Goal: Task Accomplishment & Management: Complete application form

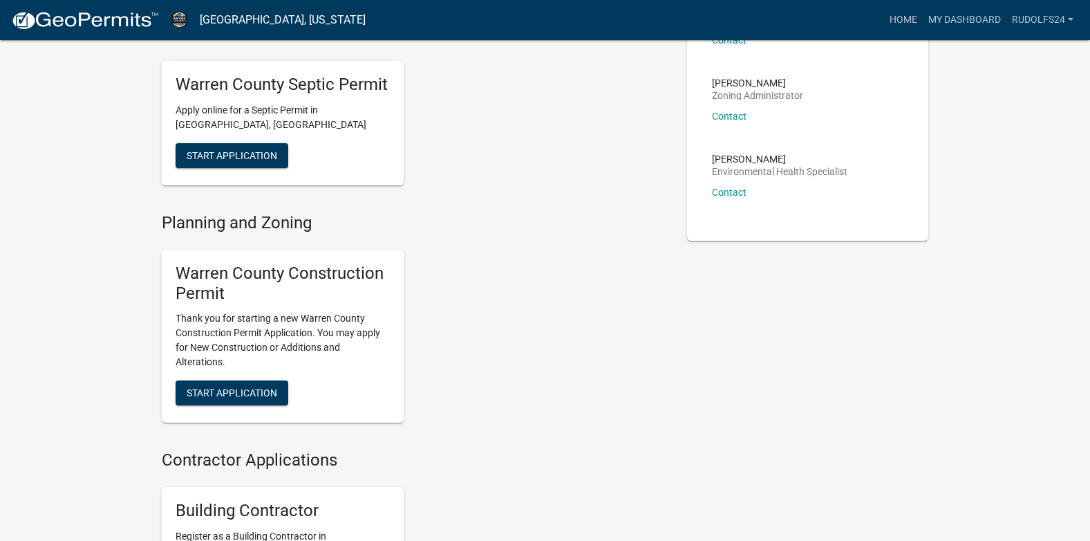
scroll to position [249, 0]
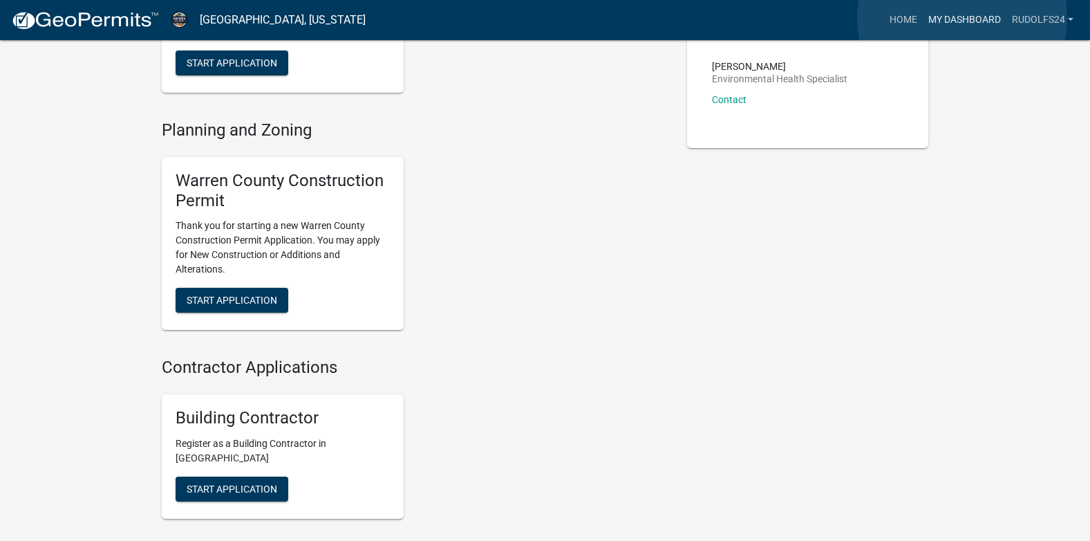
click at [963, 18] on link "My Dashboard" at bounding box center [965, 20] width 84 height 26
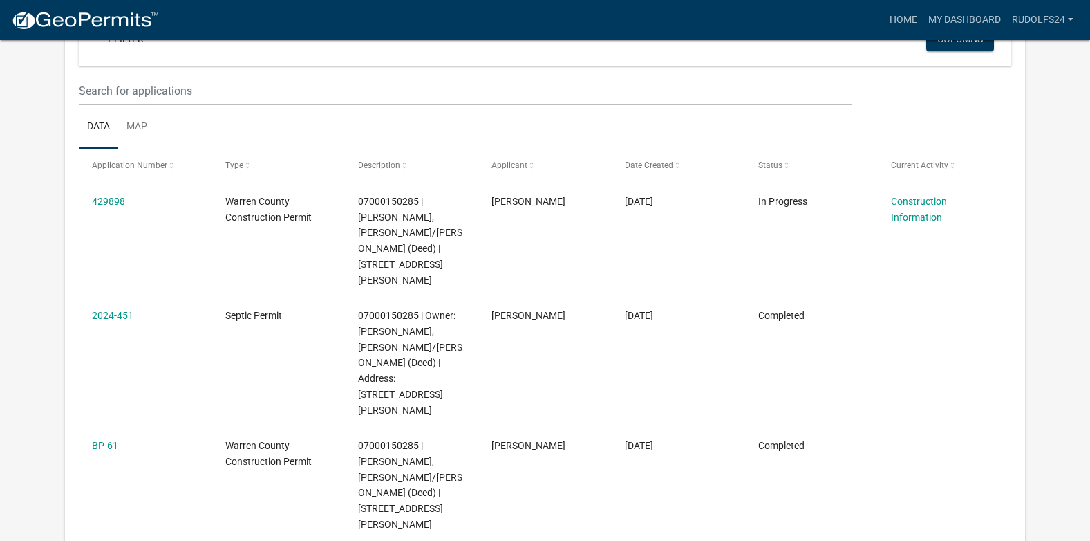
scroll to position [104, 0]
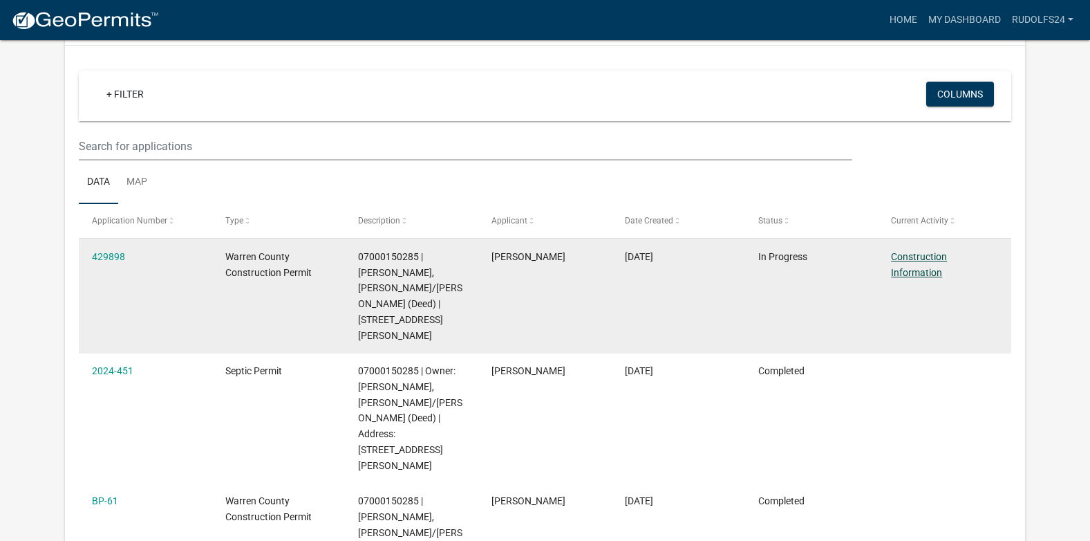
click at [912, 259] on link "Construction Information" at bounding box center [919, 264] width 56 height 27
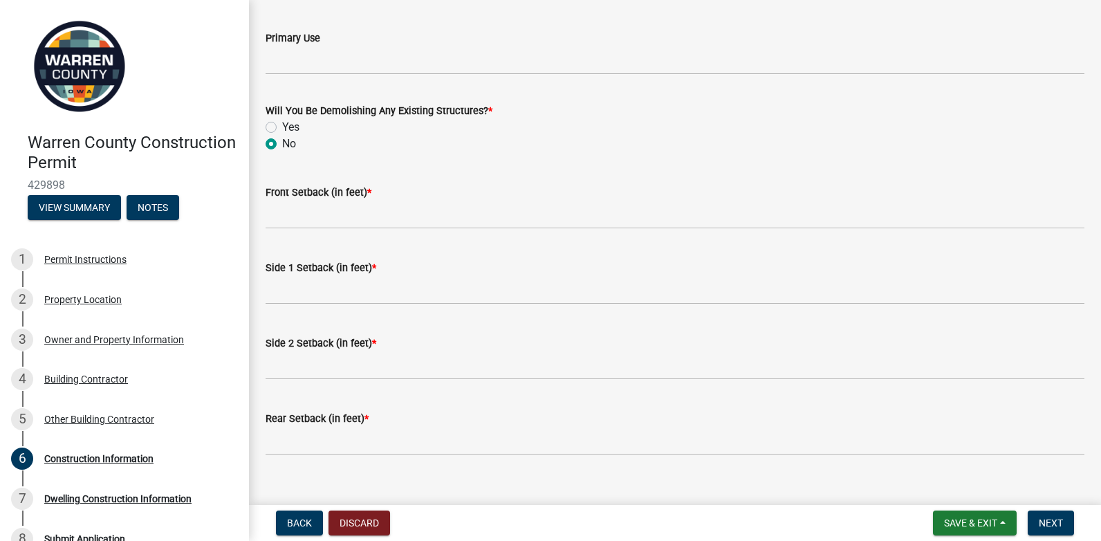
scroll to position [537, 0]
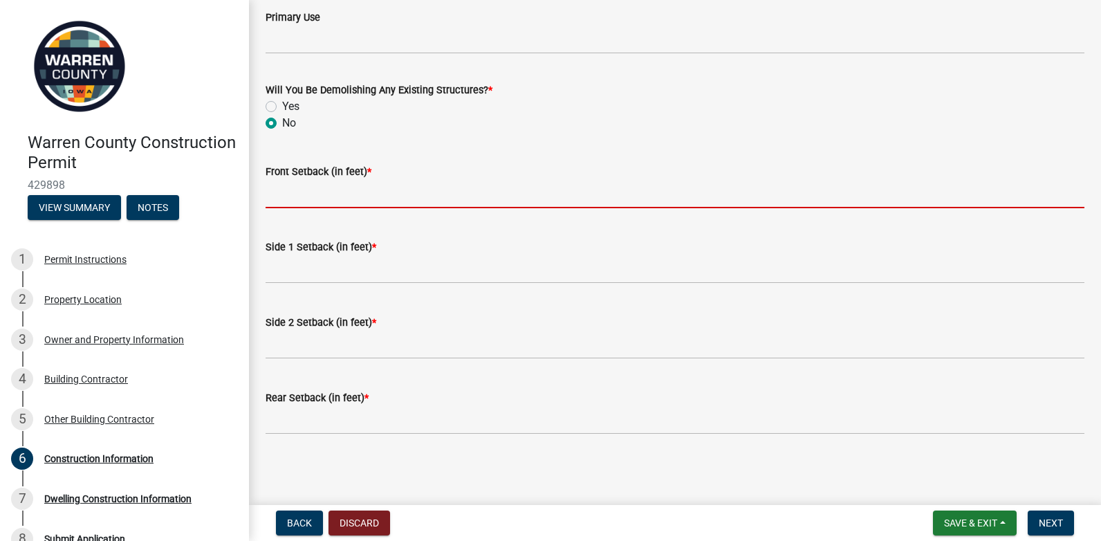
click at [308, 193] on input "Front Setback (in feet) *" at bounding box center [675, 194] width 819 height 28
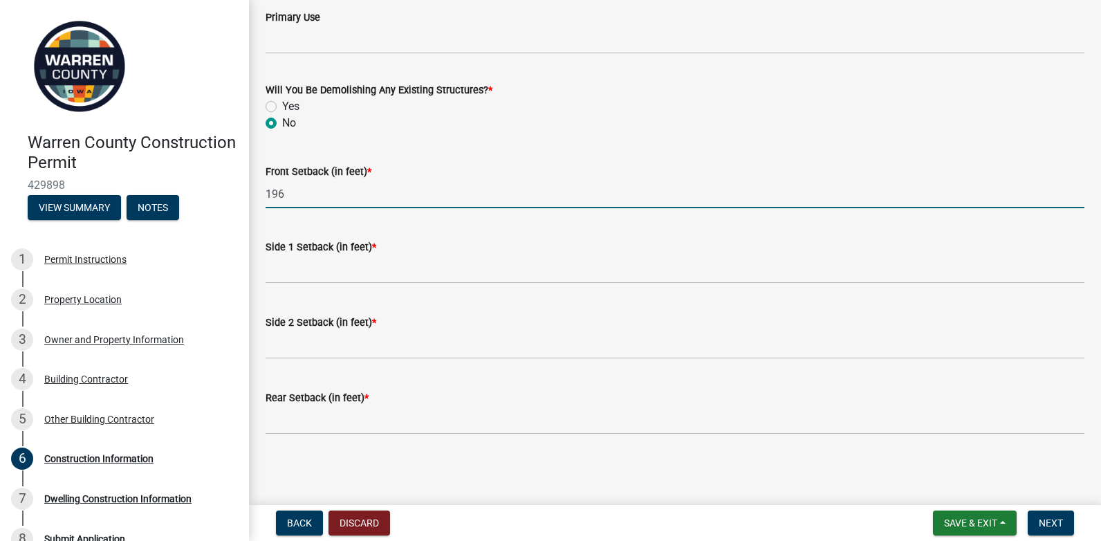
type input "196"
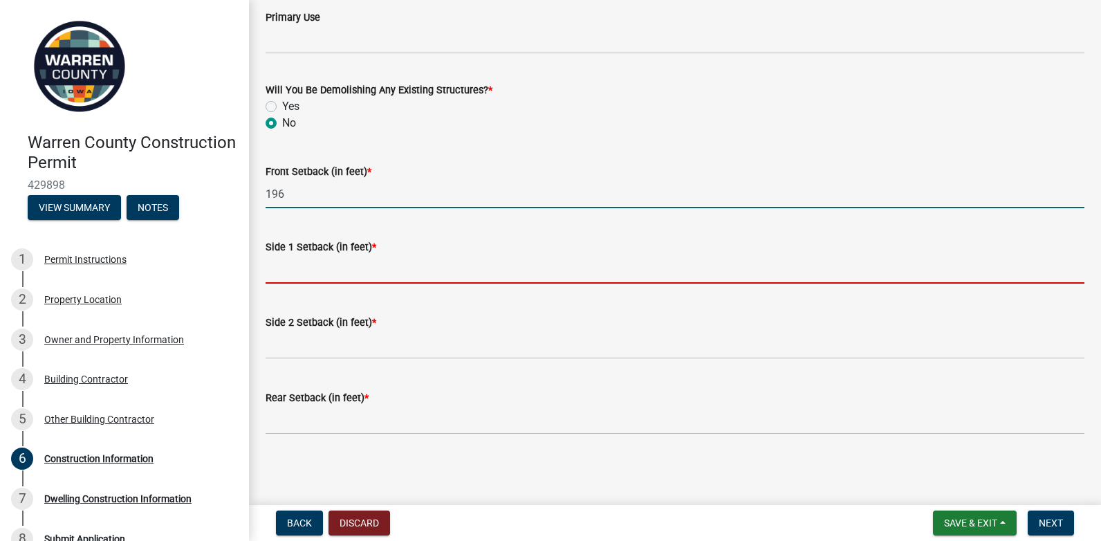
click at [292, 270] on input "Side 1 Setback (in feet) *" at bounding box center [675, 269] width 819 height 28
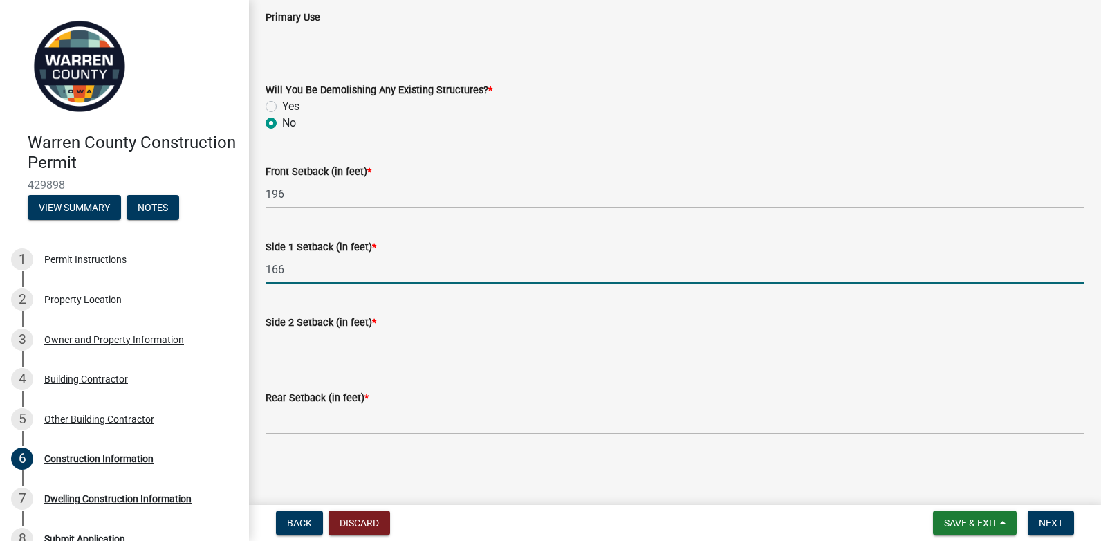
type input "166"
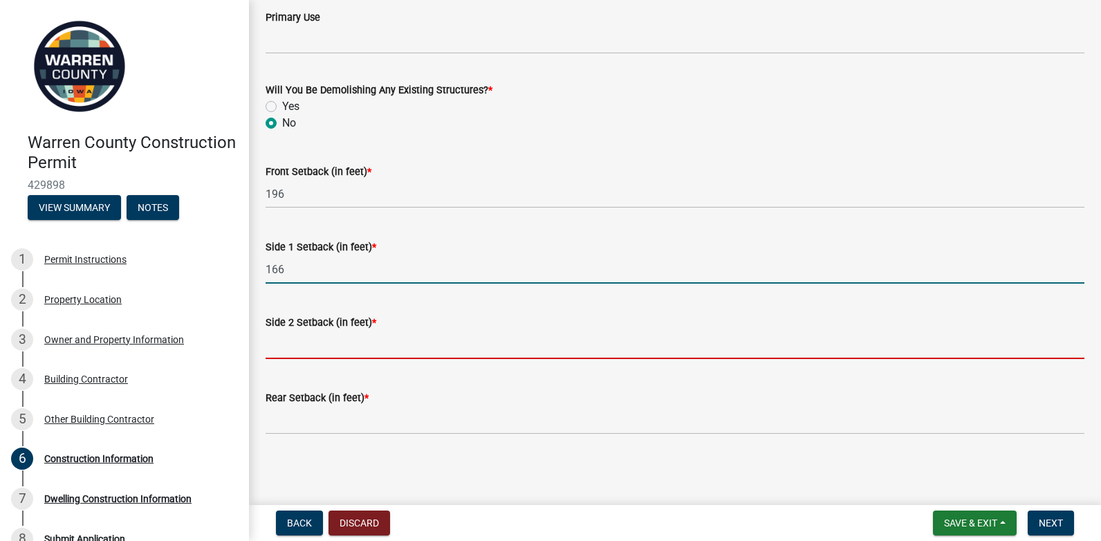
click at [297, 351] on input "Side 2 Setback (in feet) *" at bounding box center [675, 345] width 819 height 28
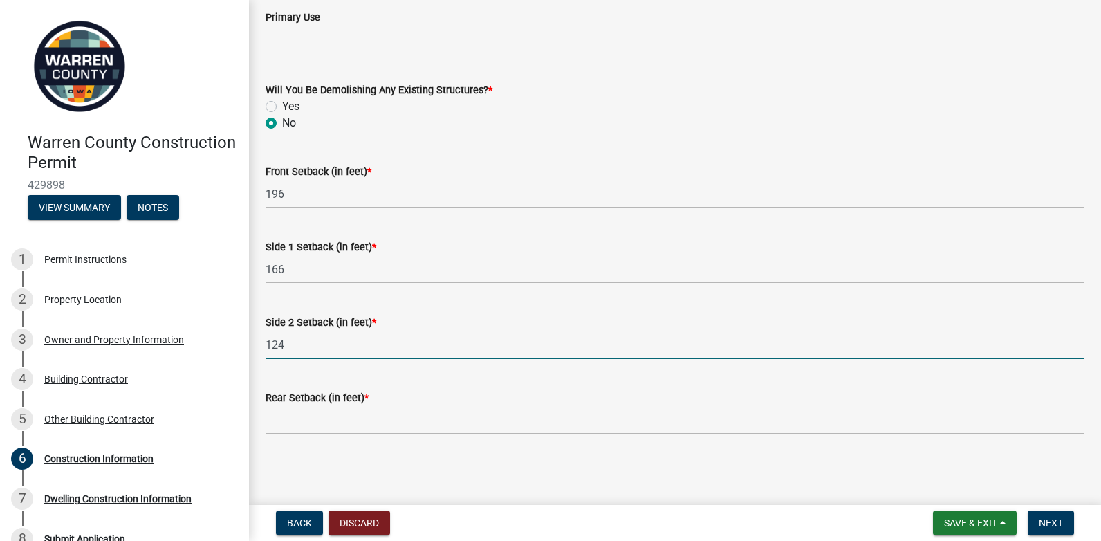
type input "124"
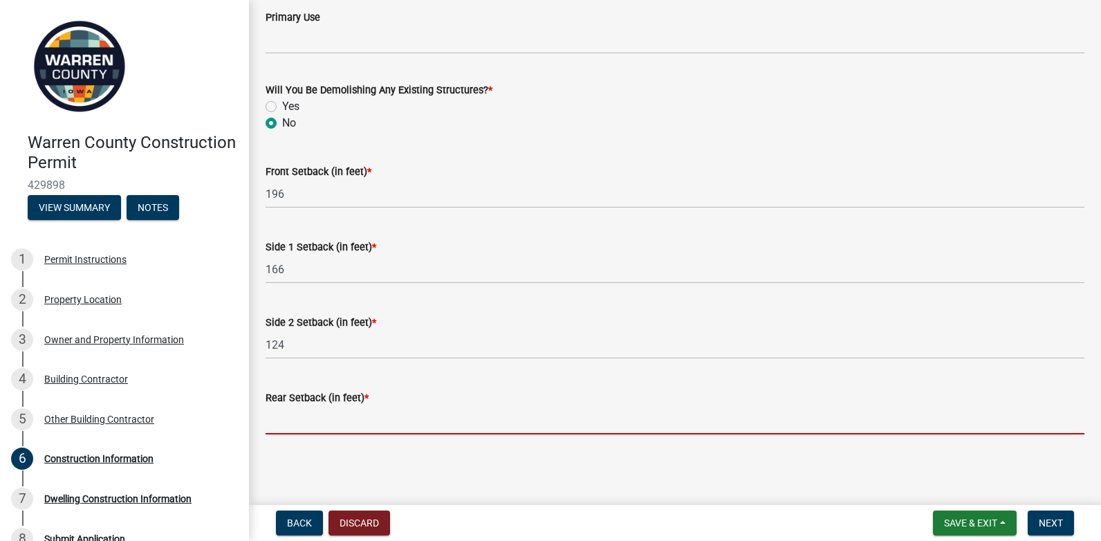
click at [308, 418] on input "Rear Setback (in feet) *" at bounding box center [675, 420] width 819 height 28
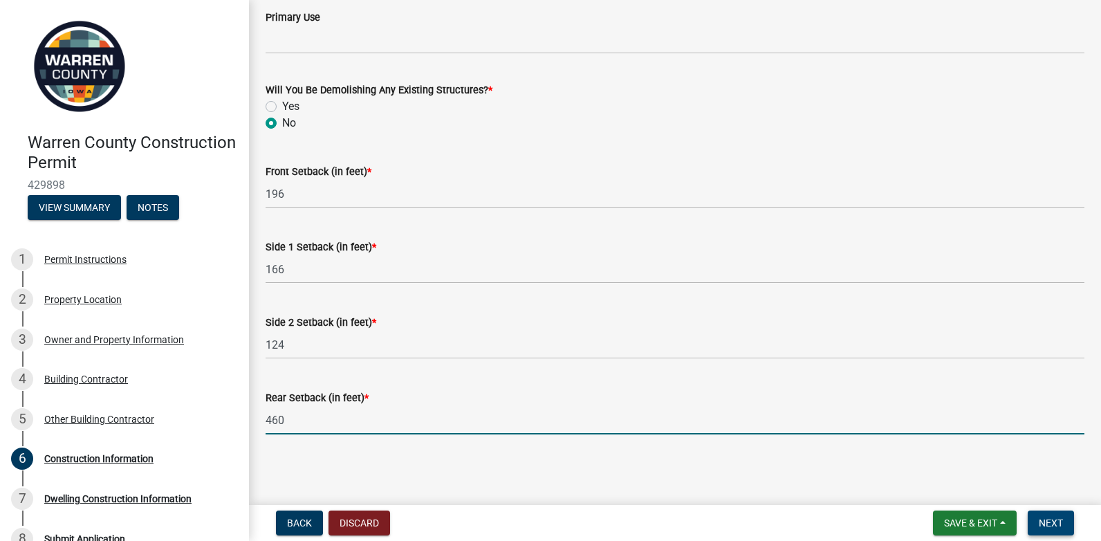
type input "460"
click at [1055, 514] on button "Next" at bounding box center [1051, 522] width 46 height 25
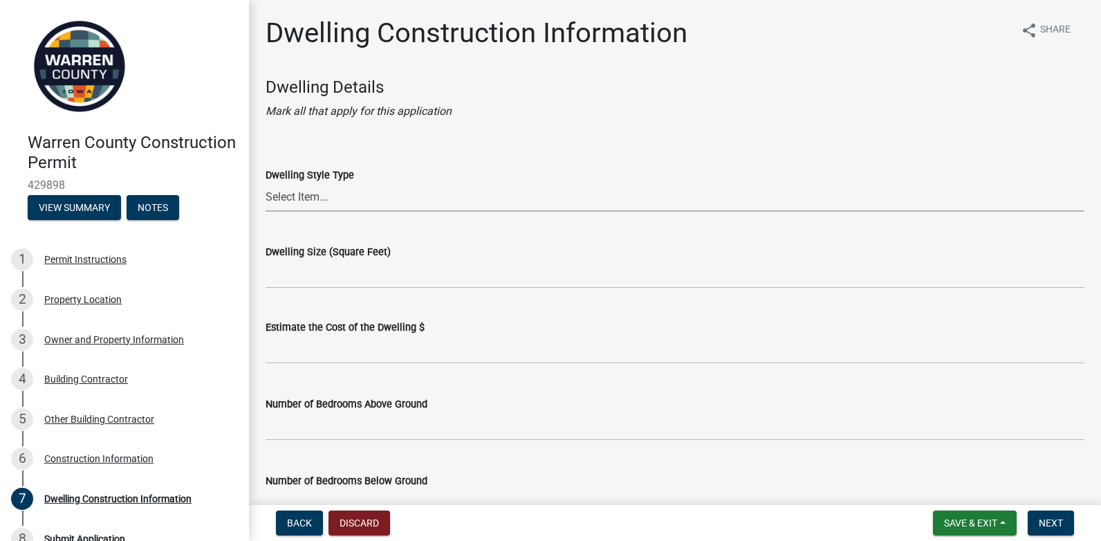
click at [358, 187] on select "Select Item... 1 Story Frame 1 Story Brick 1 1/2 Story Frame 1 1/2 Story Brick …" at bounding box center [675, 197] width 819 height 28
click at [266, 183] on select "Select Item... 1 Story Frame 1 Story Brick 1 1/2 Story Frame 1 1/2 Story Brick …" at bounding box center [675, 197] width 819 height 28
select select "6be2891c-b014-4eb5-8316-9de7191813e4"
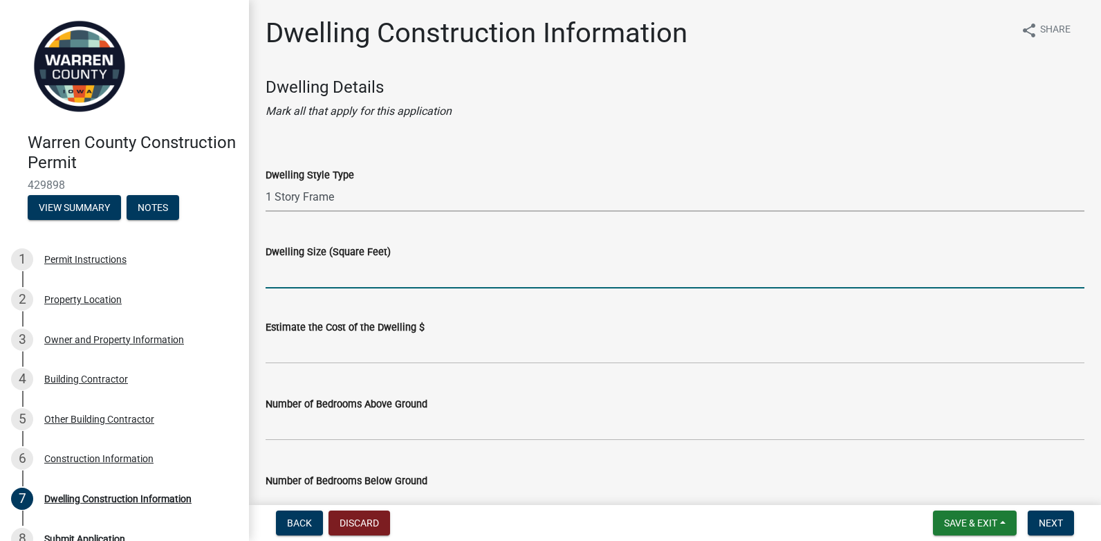
click at [358, 268] on input "Dwelling Size (Square Feet)" at bounding box center [675, 274] width 819 height 28
type input "1887"
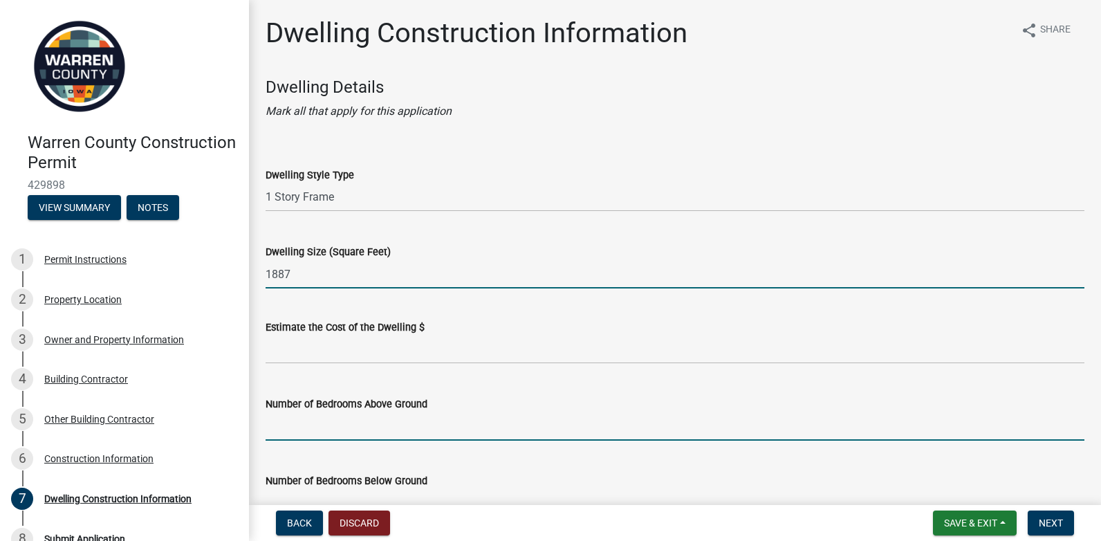
click at [324, 422] on input "text" at bounding box center [675, 426] width 819 height 28
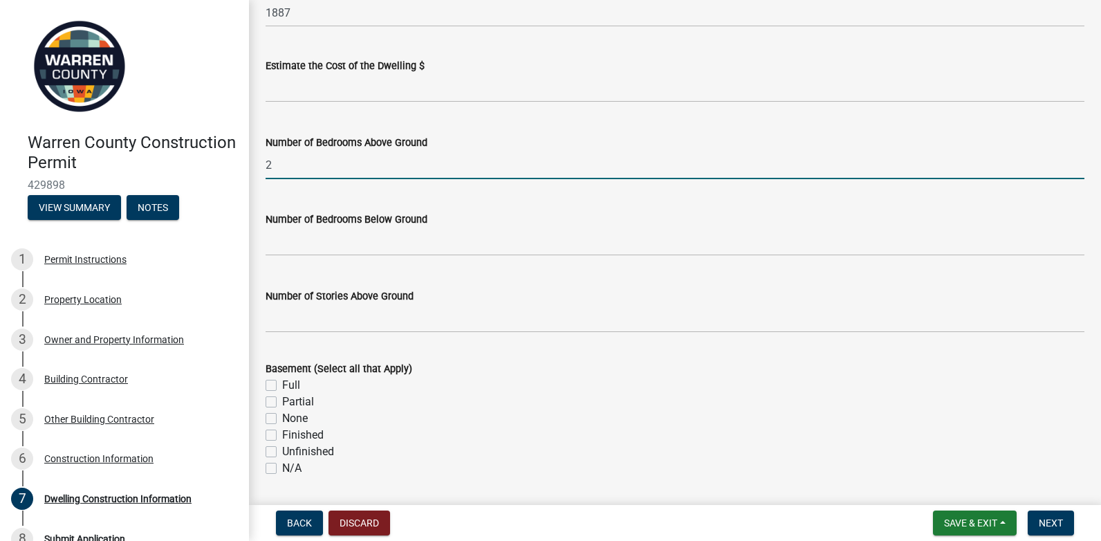
scroll to position [277, 0]
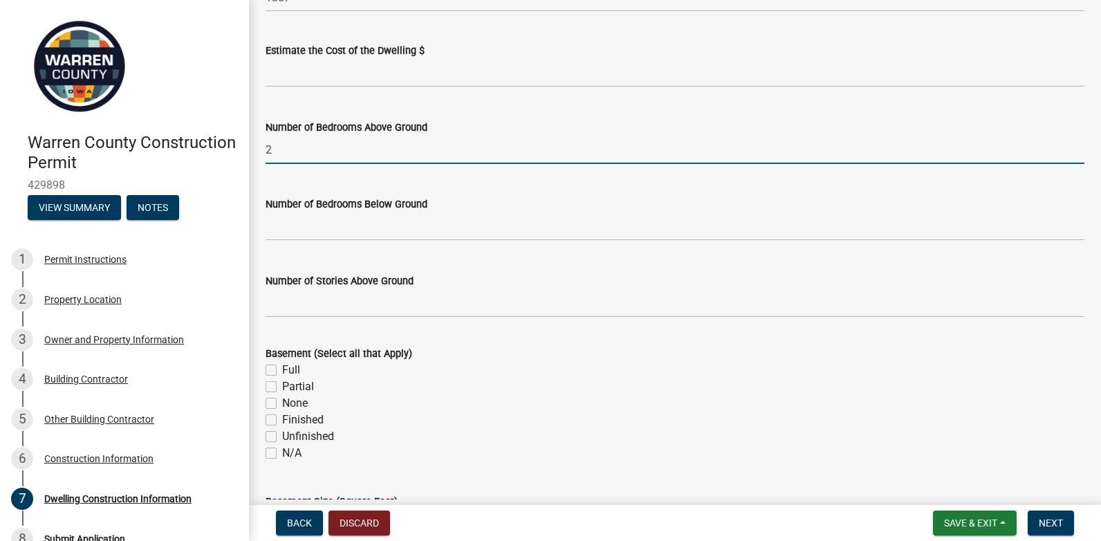
type input "2"
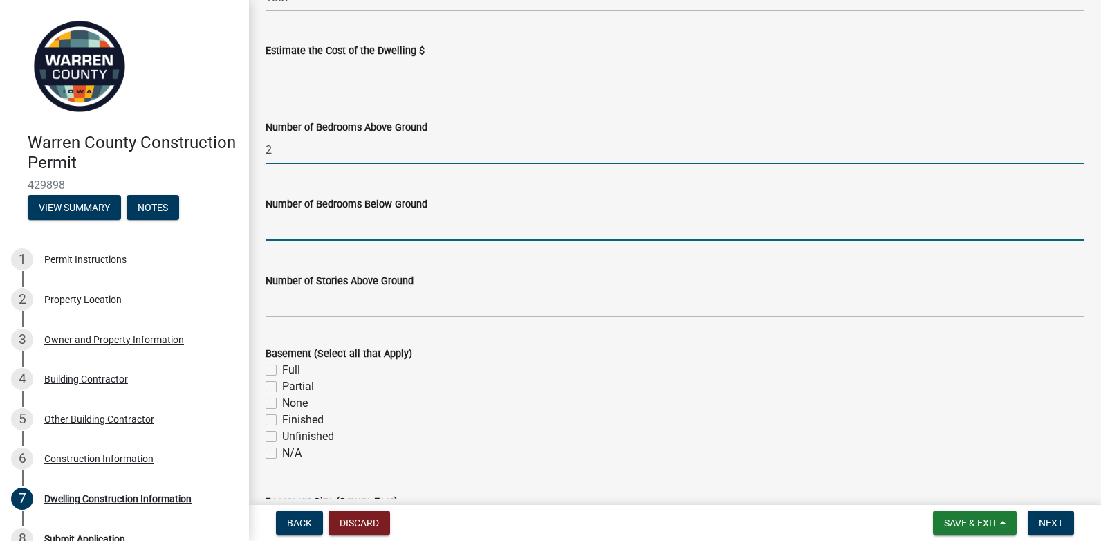
click at [384, 230] on input "text" at bounding box center [675, 226] width 819 height 28
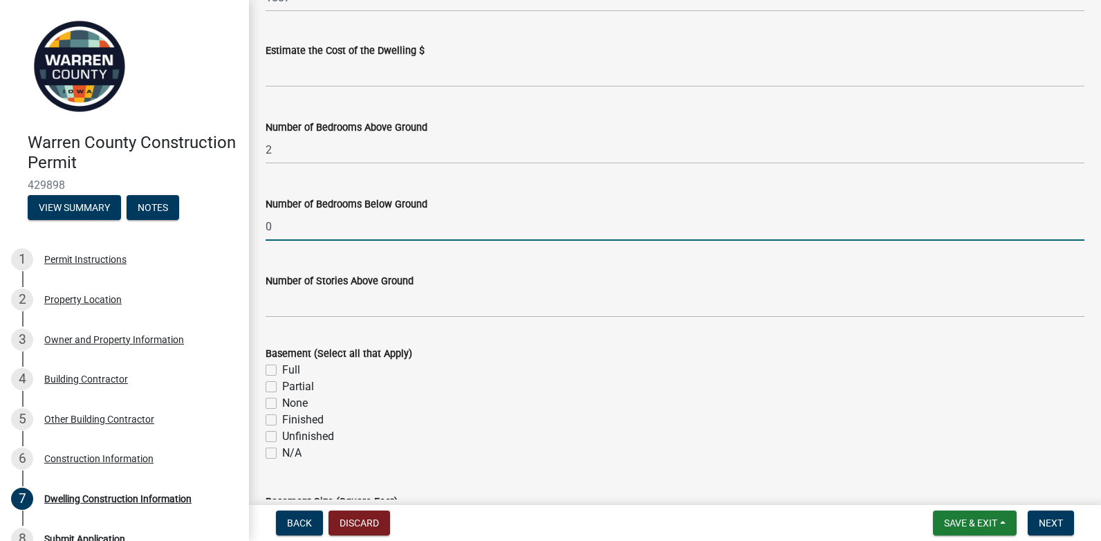
type input "0"
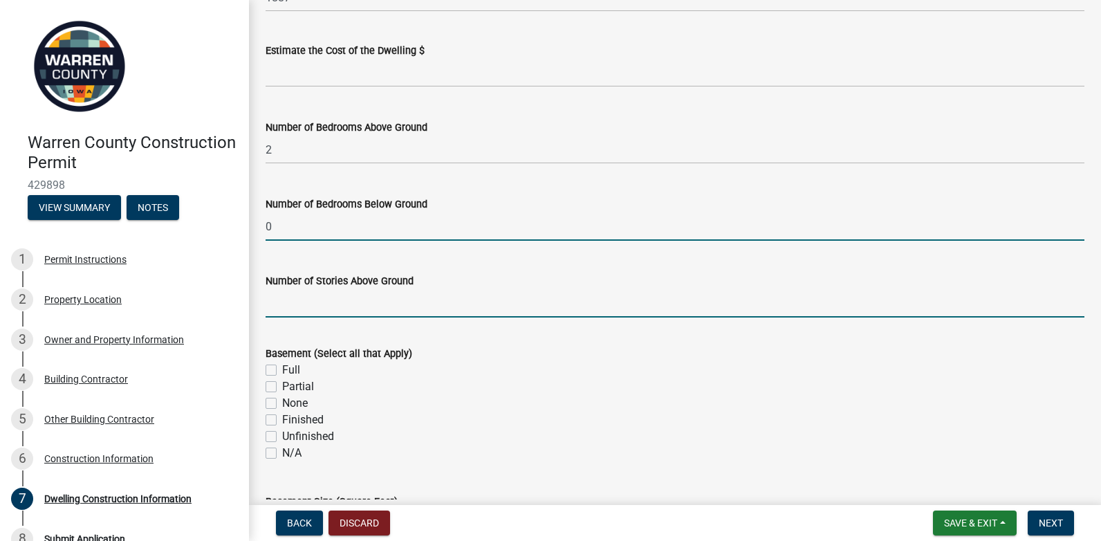
click at [371, 299] on input "Number of Stories Above Ground" at bounding box center [675, 303] width 819 height 28
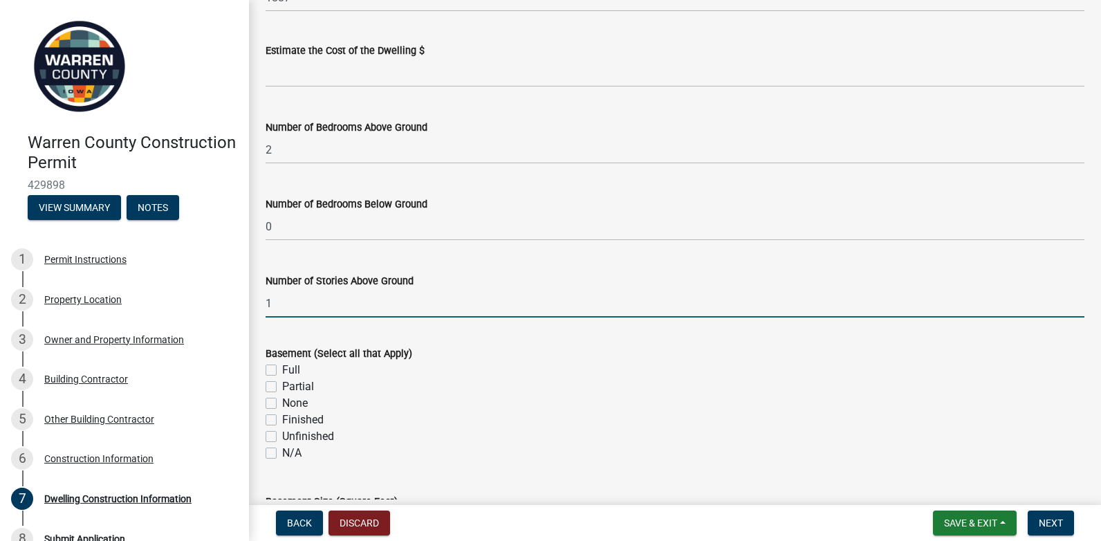
type input "1"
click at [282, 371] on label "Full" at bounding box center [291, 370] width 18 height 17
click at [282, 371] on input "Full" at bounding box center [286, 366] width 9 height 9
checkbox input "true"
checkbox input "false"
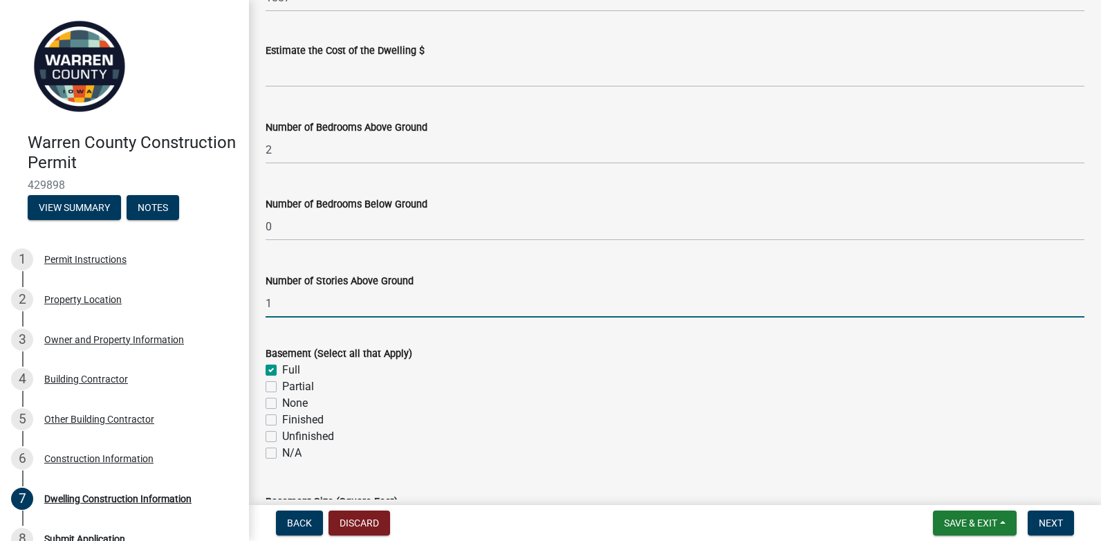
checkbox input "false"
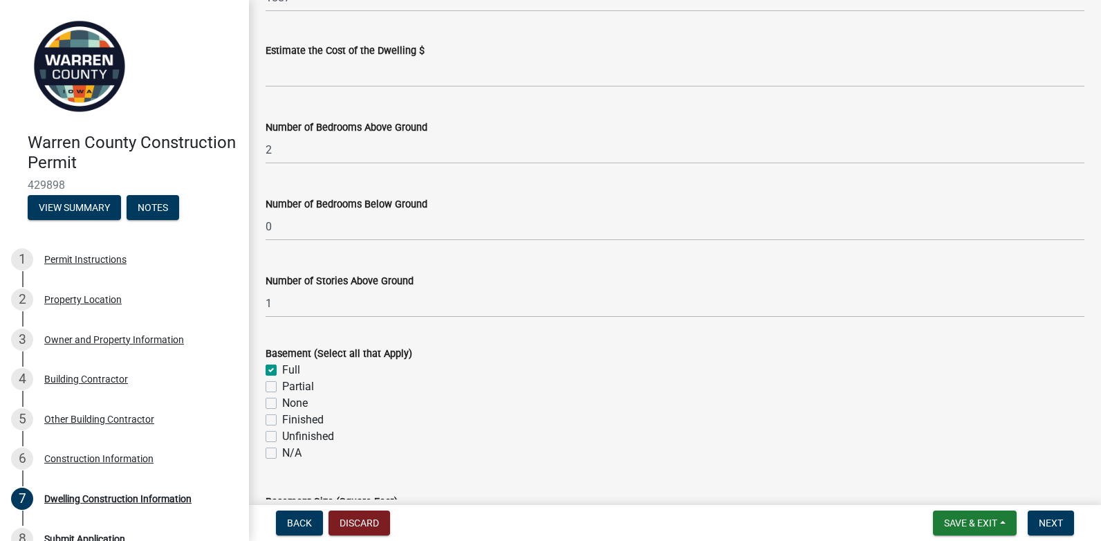
click at [282, 436] on label "Unfinished" at bounding box center [308, 436] width 52 height 17
click at [282, 436] on input "Unfinished" at bounding box center [286, 432] width 9 height 9
checkbox input "true"
checkbox input "false"
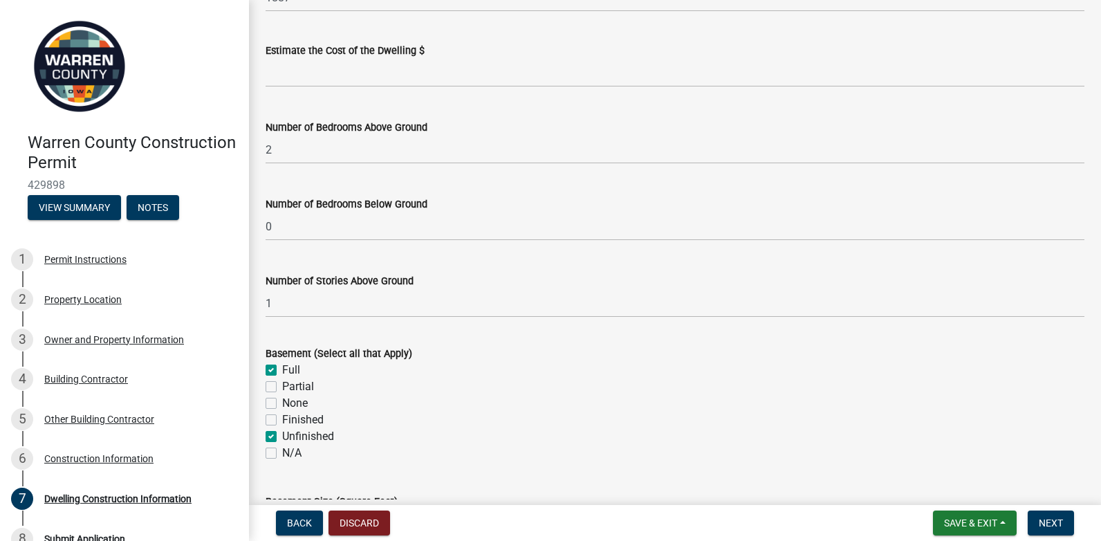
checkbox input "false"
checkbox input "true"
checkbox input "false"
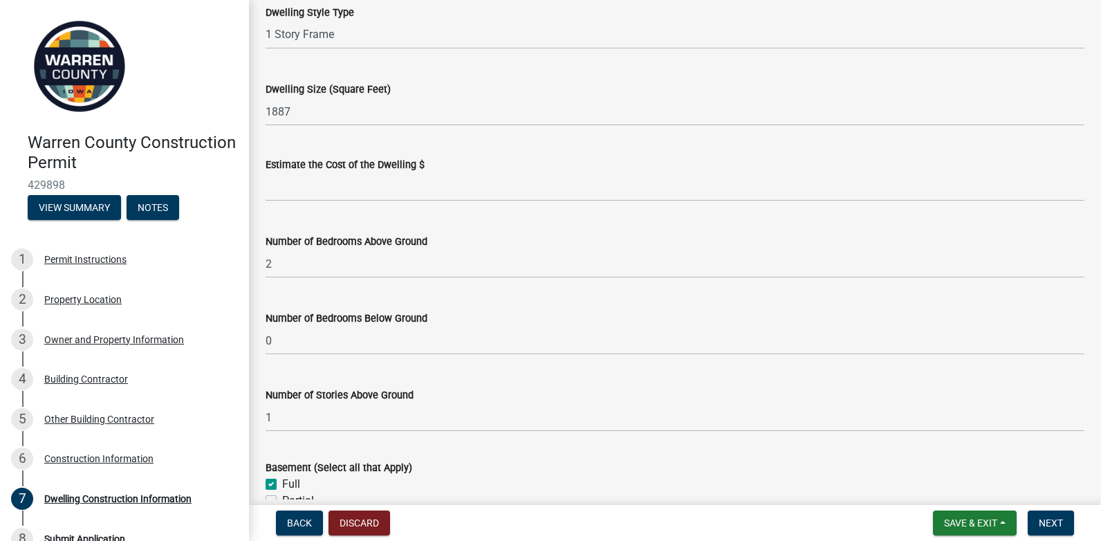
scroll to position [599, 0]
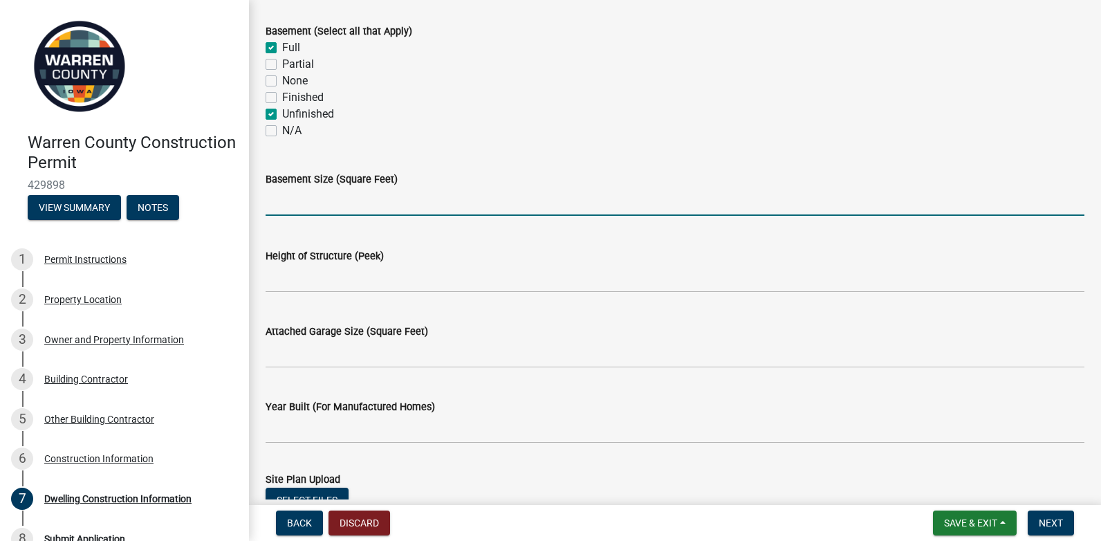
click at [329, 205] on input "text" at bounding box center [675, 201] width 819 height 28
type input "1887"
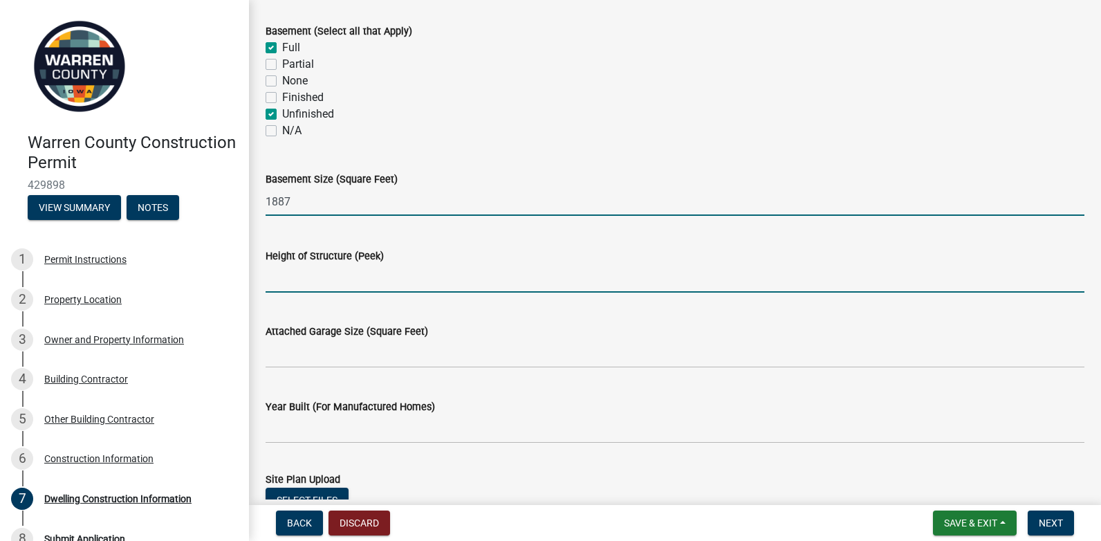
click at [337, 268] on input "Height of Structure (Peek)" at bounding box center [675, 278] width 819 height 28
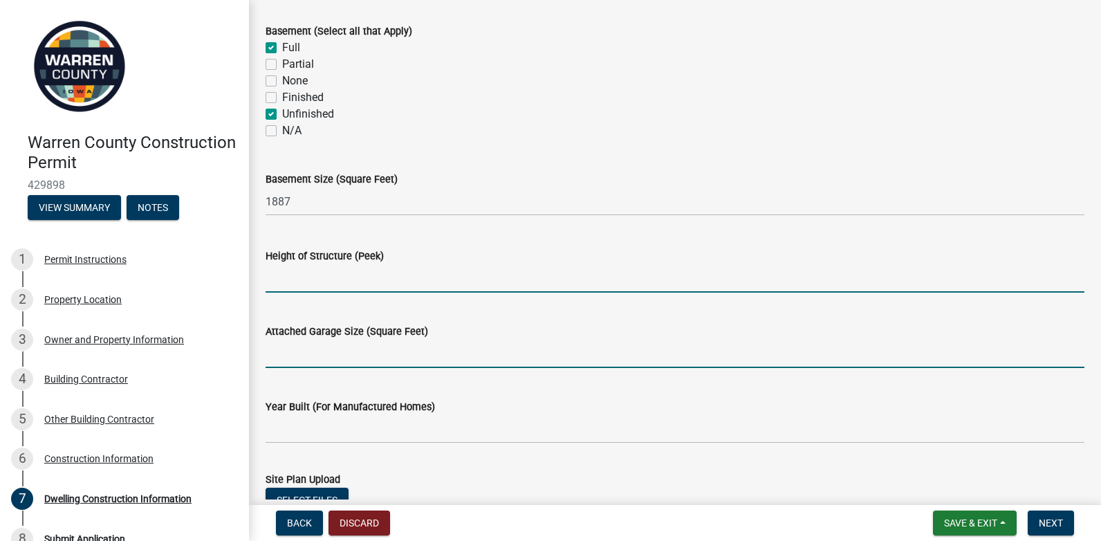
click at [364, 356] on input "Attached Garage Size (Square Feet)" at bounding box center [675, 354] width 819 height 28
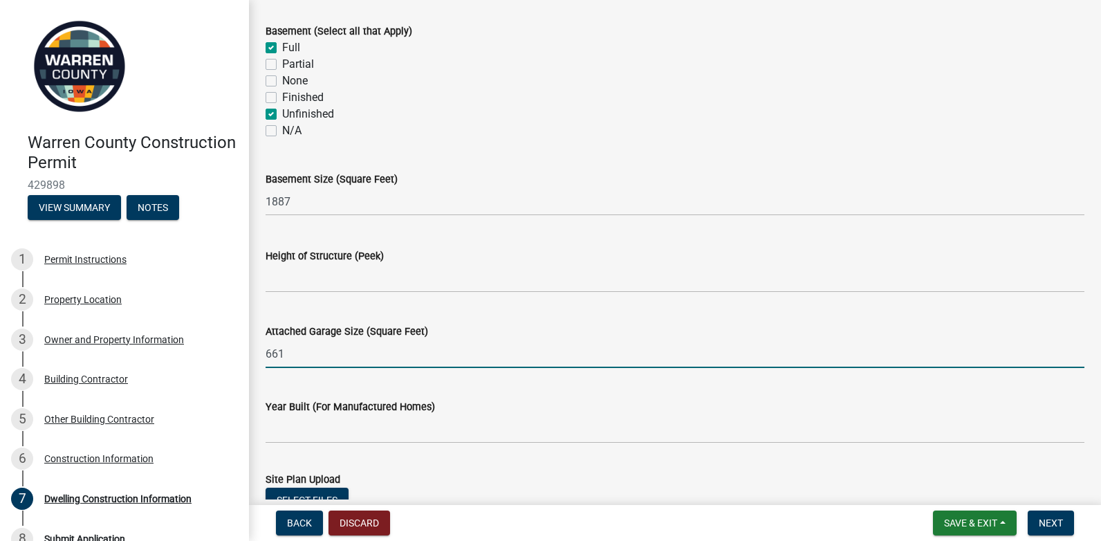
type input "661"
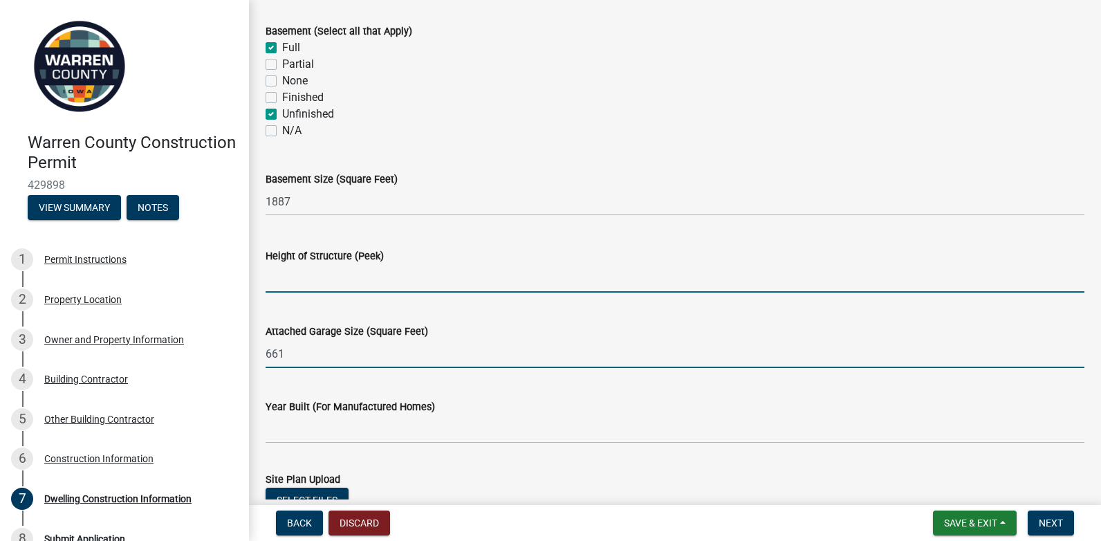
click at [336, 281] on input "Height of Structure (Peek)" at bounding box center [675, 278] width 819 height 28
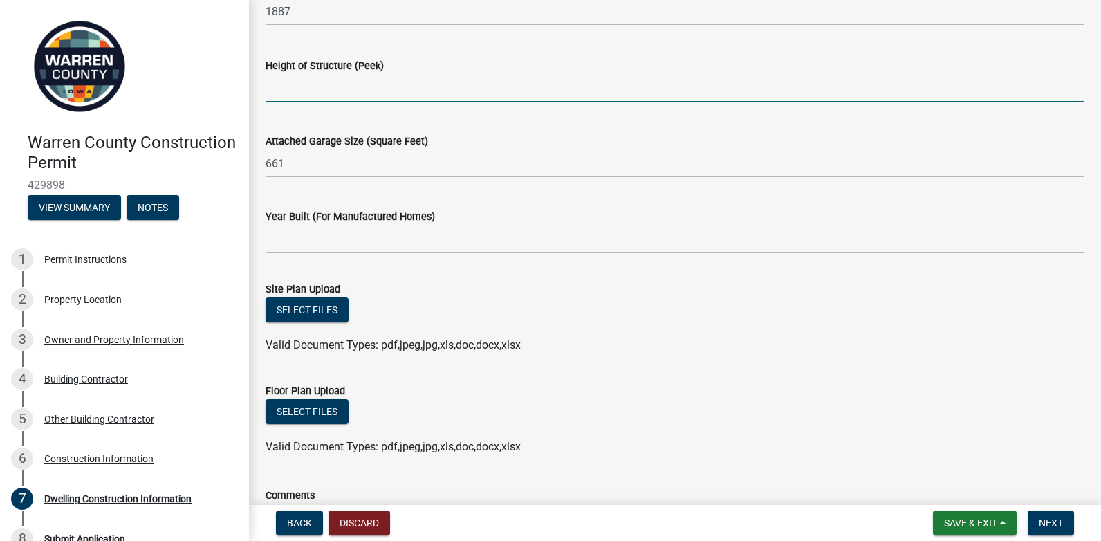
scroll to position [792, 0]
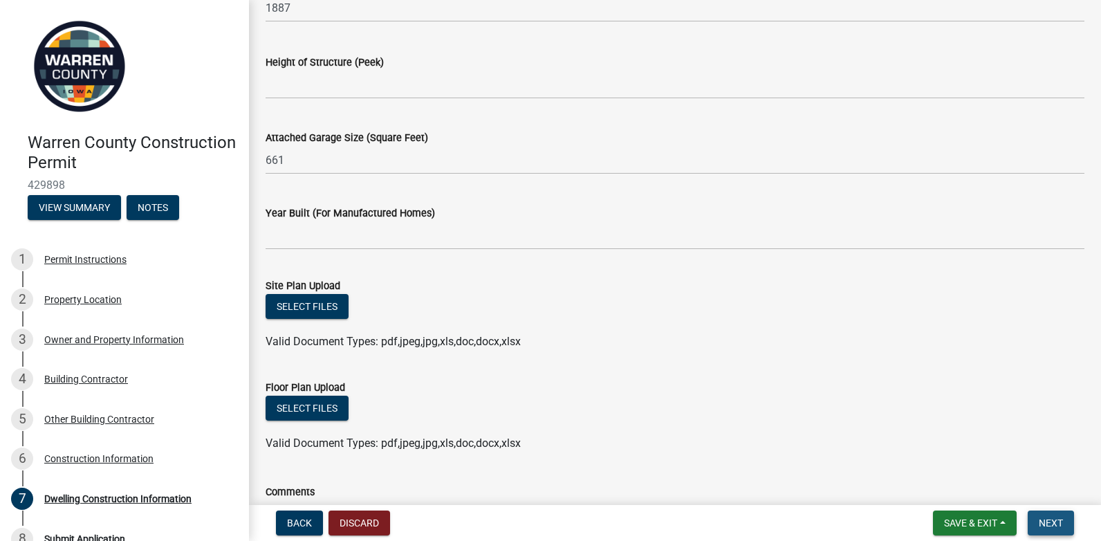
click at [1040, 520] on span "Next" at bounding box center [1051, 522] width 24 height 11
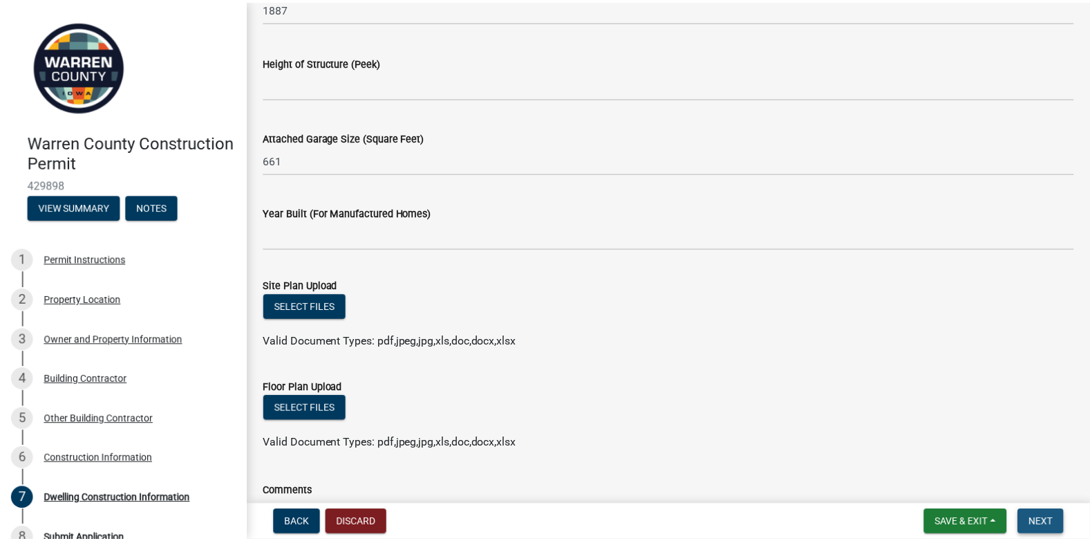
scroll to position [0, 0]
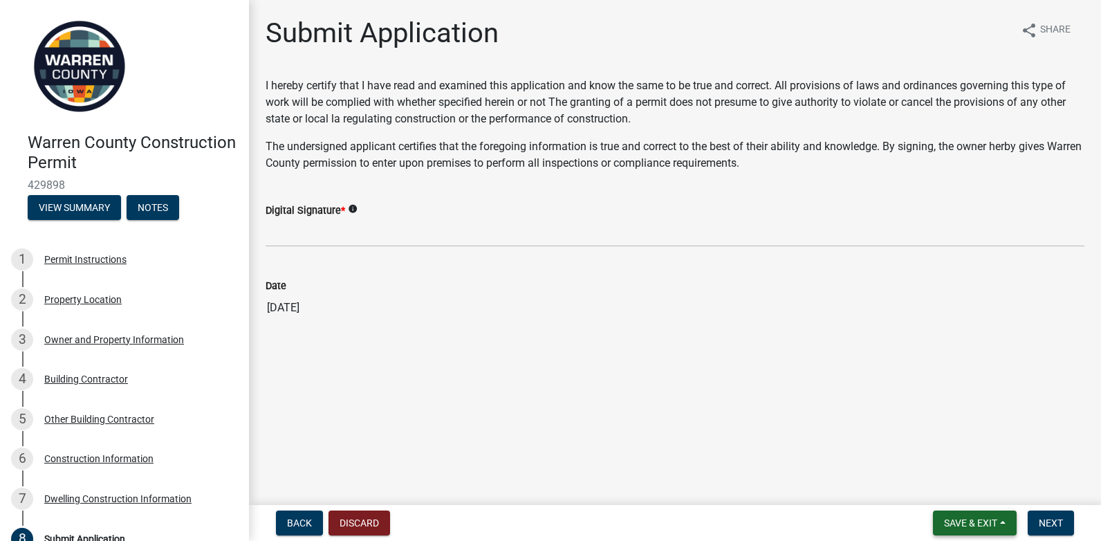
click at [983, 517] on span "Save & Exit" at bounding box center [970, 522] width 53 height 11
click at [959, 484] on button "Save & Exit" at bounding box center [961, 486] width 111 height 33
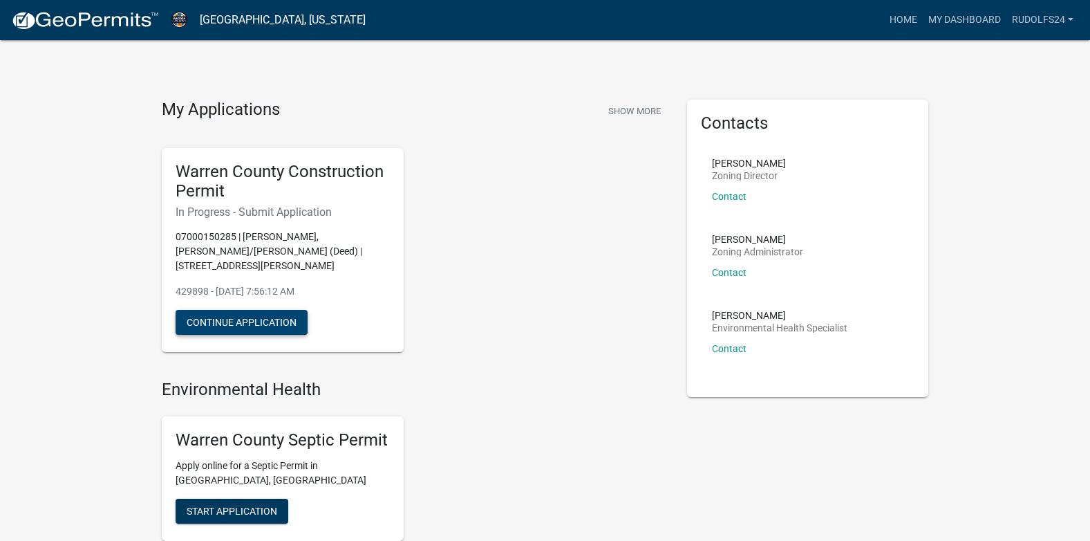
click at [219, 310] on button "Continue Application" at bounding box center [242, 322] width 132 height 25
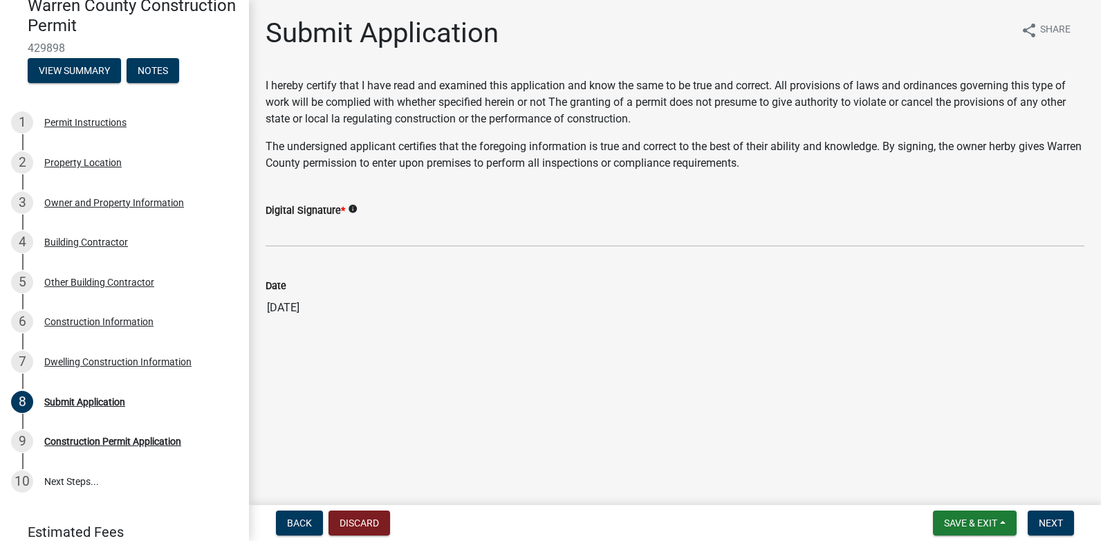
scroll to position [140, 0]
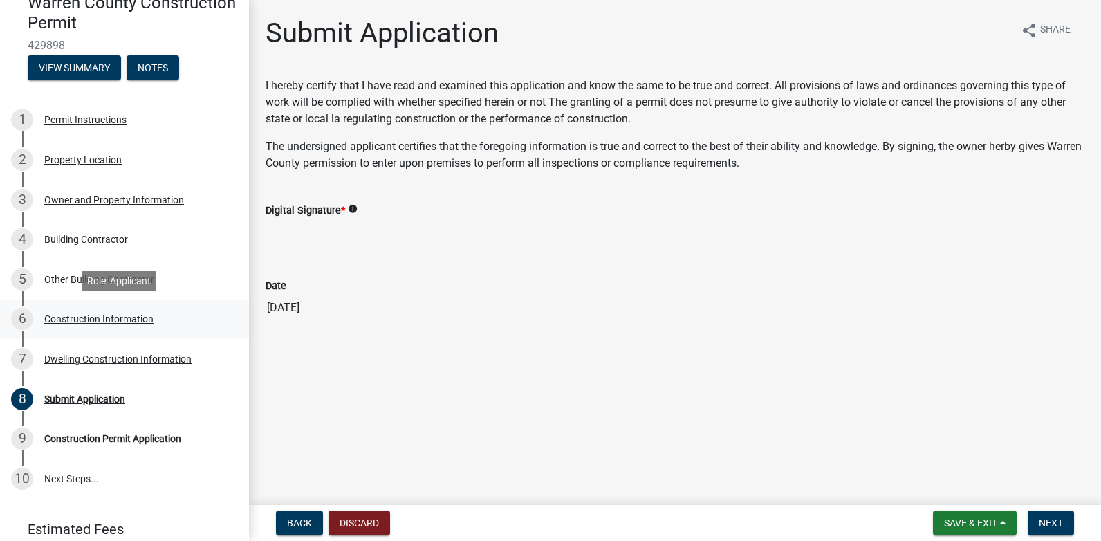
click at [92, 318] on div "Construction Information" at bounding box center [98, 319] width 109 height 10
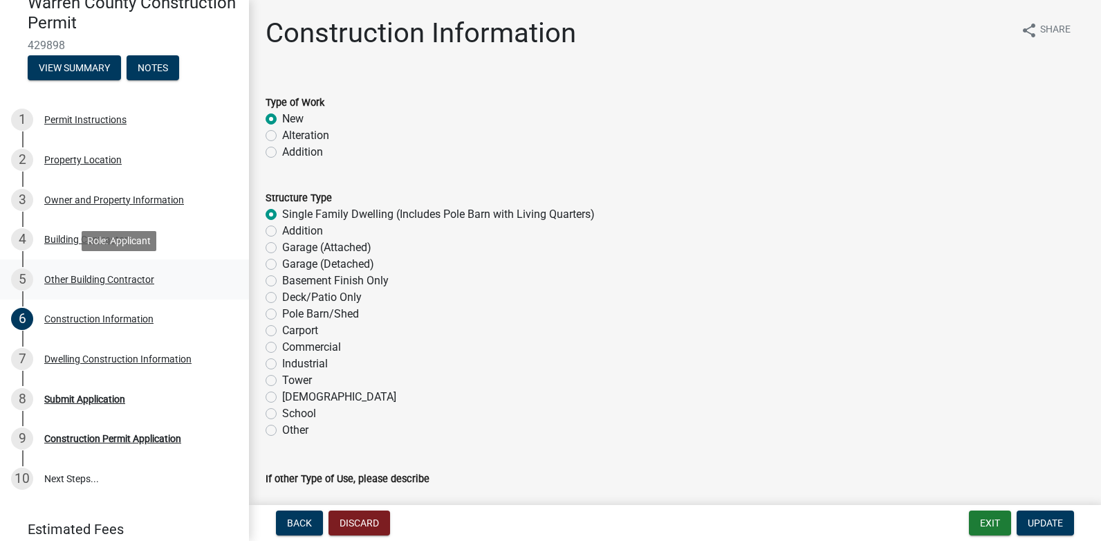
click at [62, 276] on div "Other Building Contractor" at bounding box center [99, 280] width 110 height 10
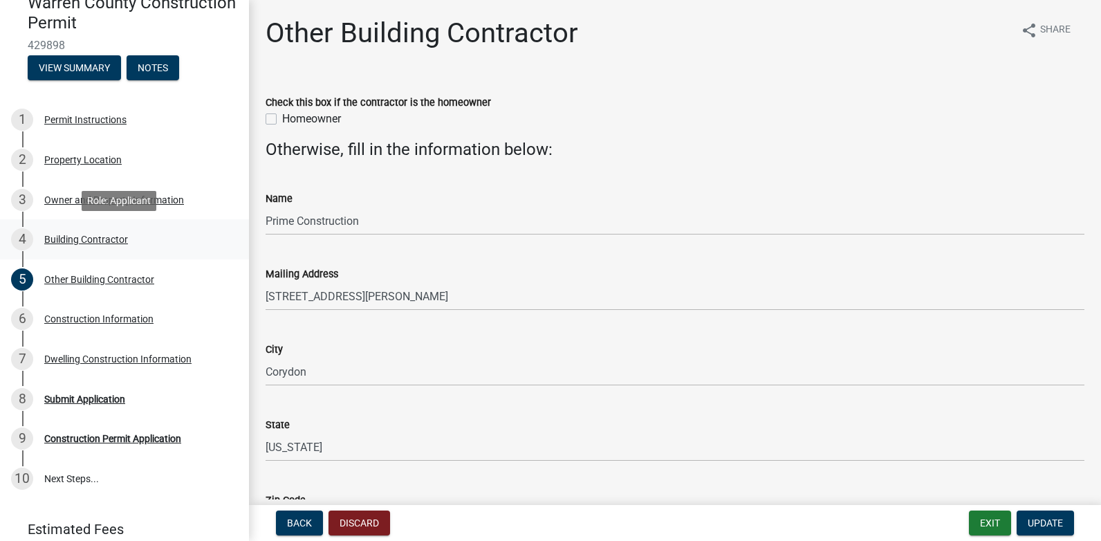
click at [62, 239] on div "Building Contractor" at bounding box center [86, 239] width 84 height 10
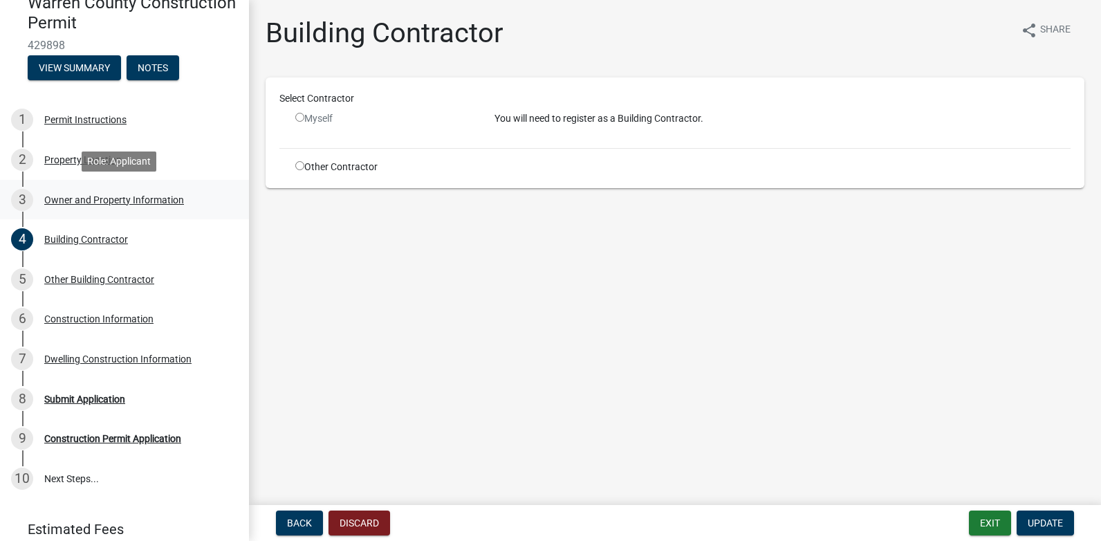
click at [85, 197] on div "Owner and Property Information" at bounding box center [114, 200] width 140 height 10
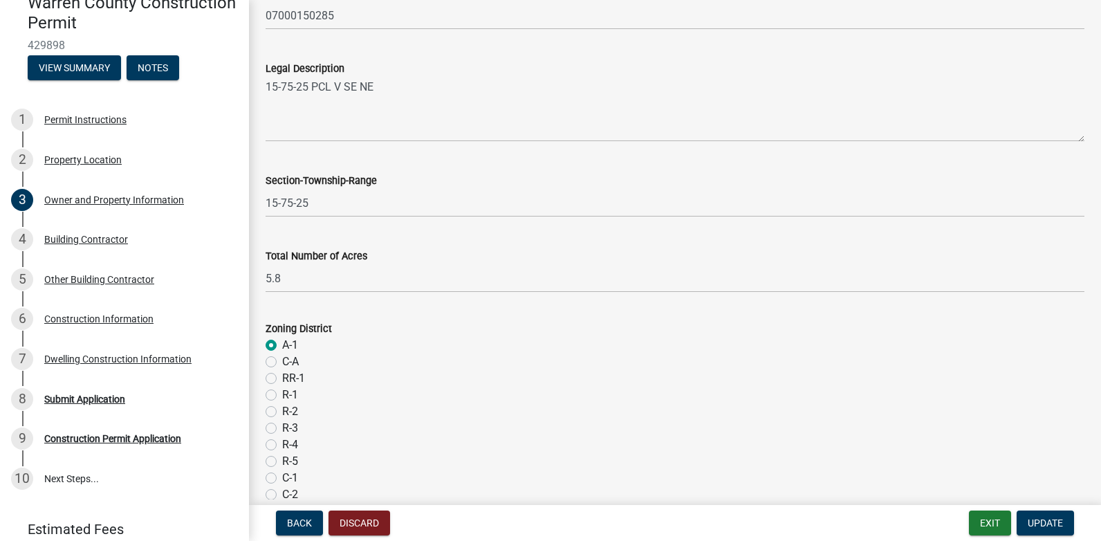
scroll to position [1163, 0]
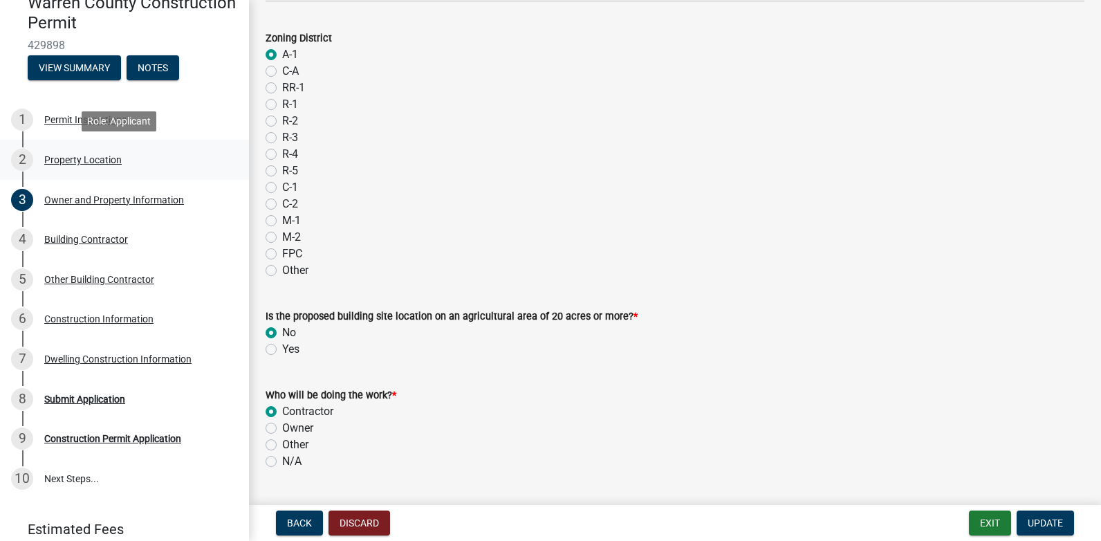
click at [77, 162] on div "Property Location" at bounding box center [82, 160] width 77 height 10
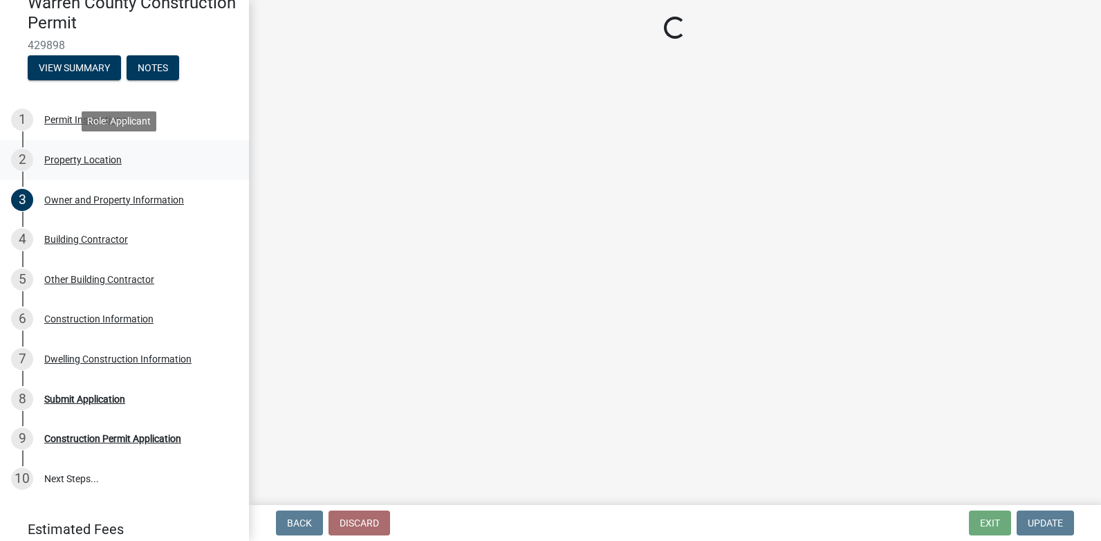
scroll to position [0, 0]
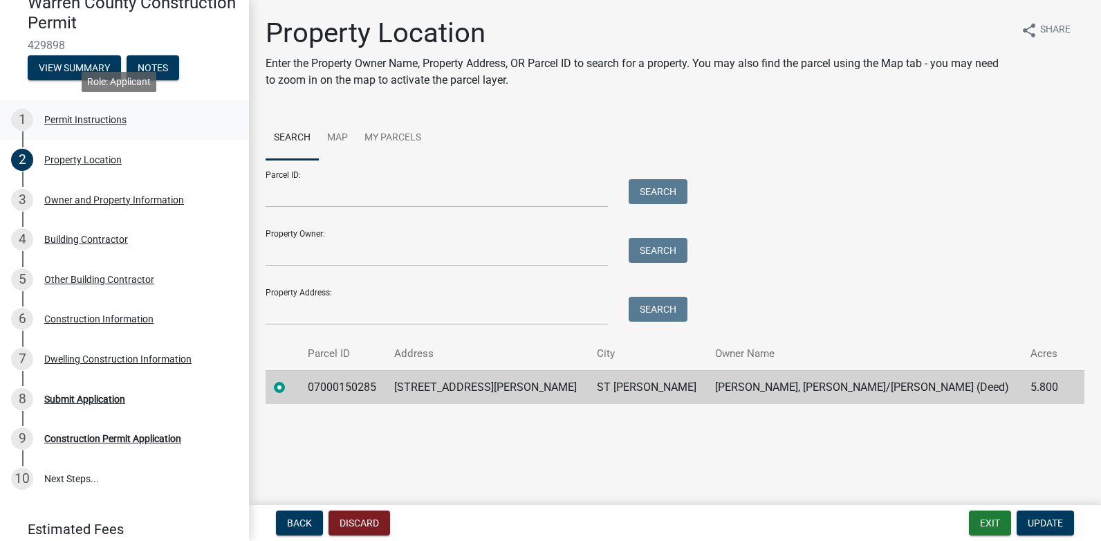
click at [89, 118] on div "Permit Instructions" at bounding box center [85, 120] width 82 height 10
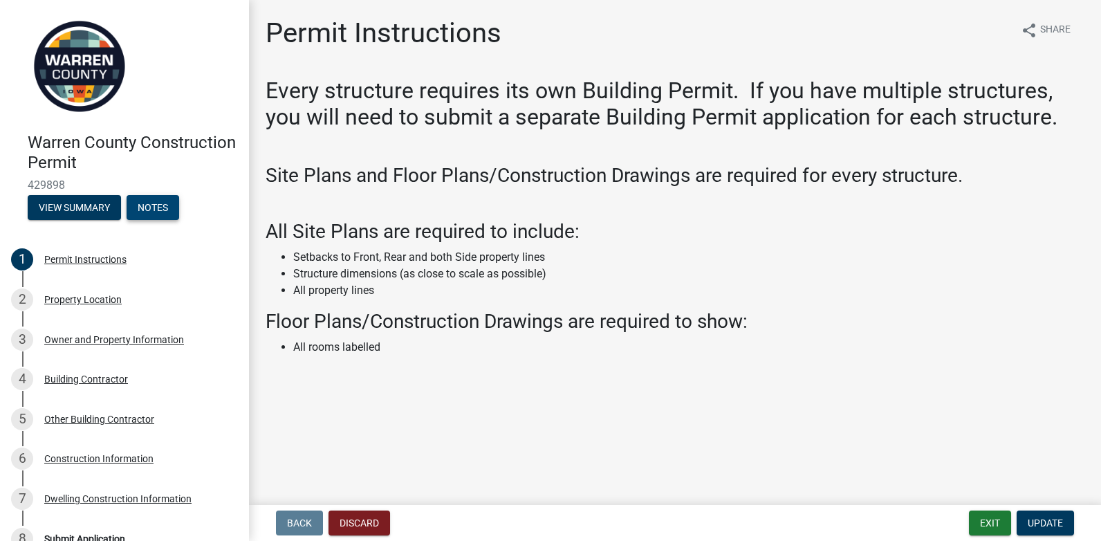
click at [154, 210] on button "Notes" at bounding box center [153, 207] width 53 height 25
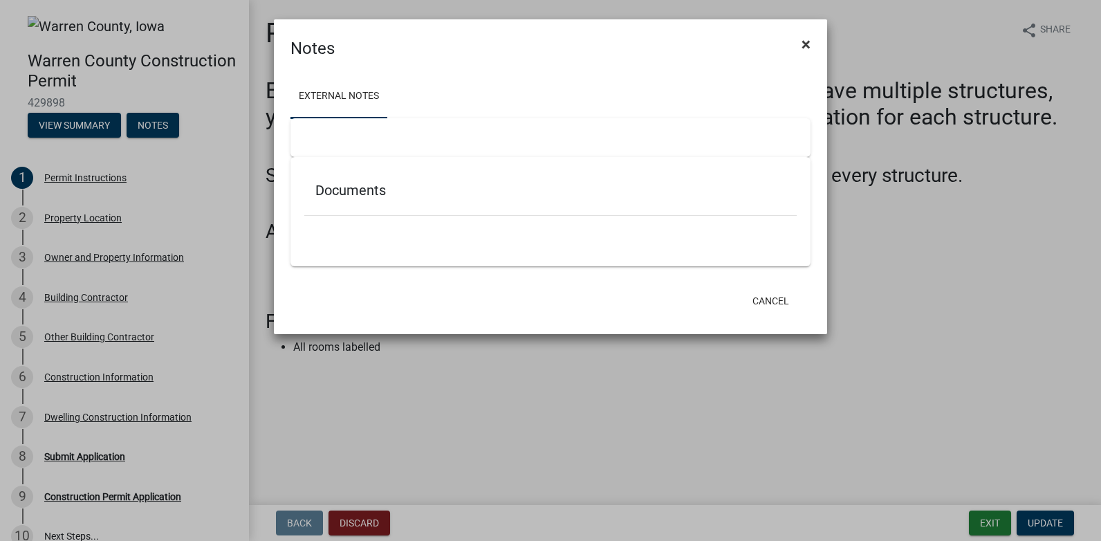
click at [801, 47] on span "×" at bounding box center [805, 44] width 9 height 19
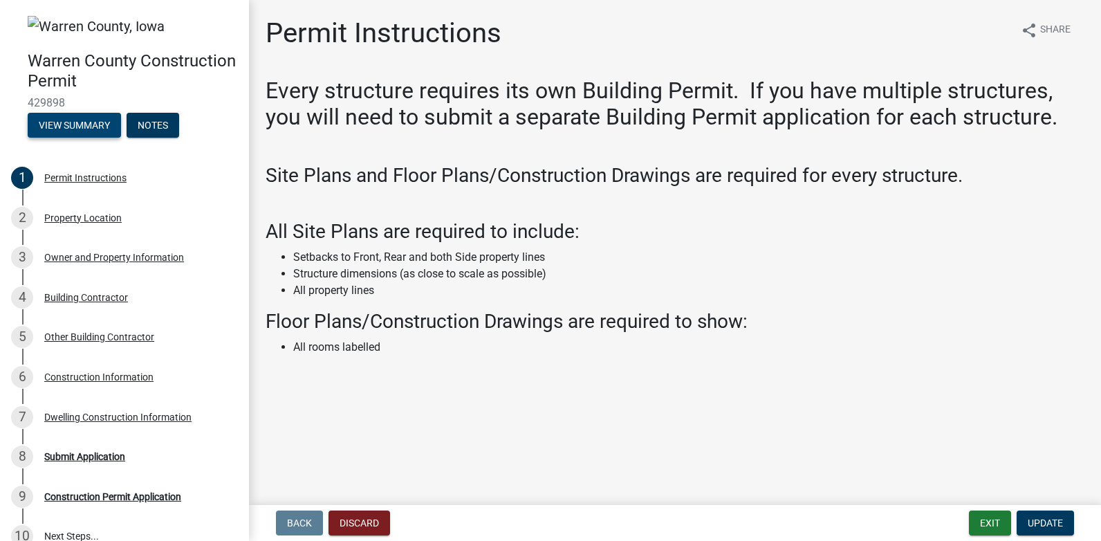
click at [100, 119] on button "View Summary" at bounding box center [74, 125] width 93 height 25
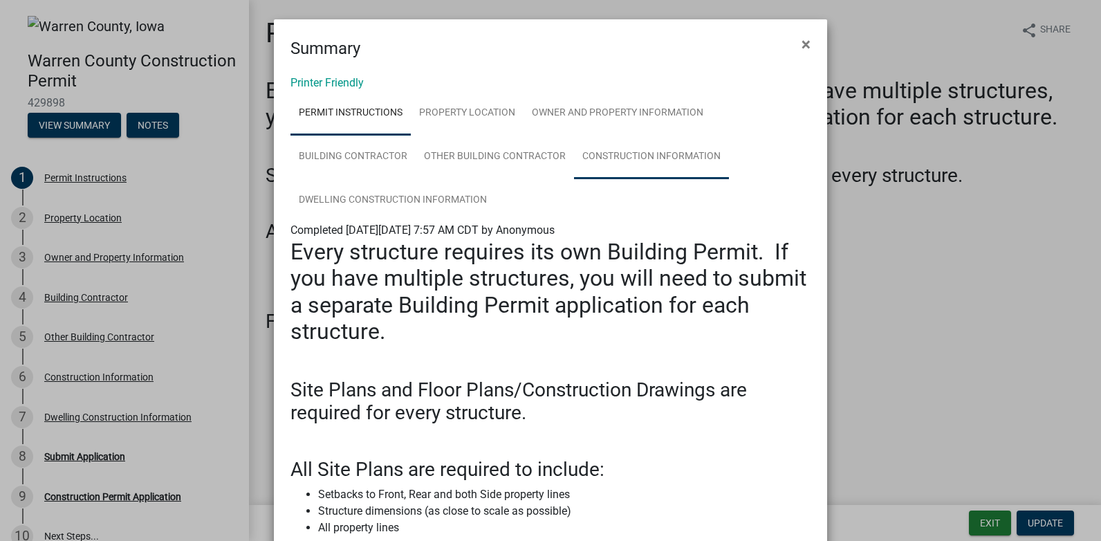
click at [600, 163] on link "Construction Information" at bounding box center [651, 157] width 155 height 44
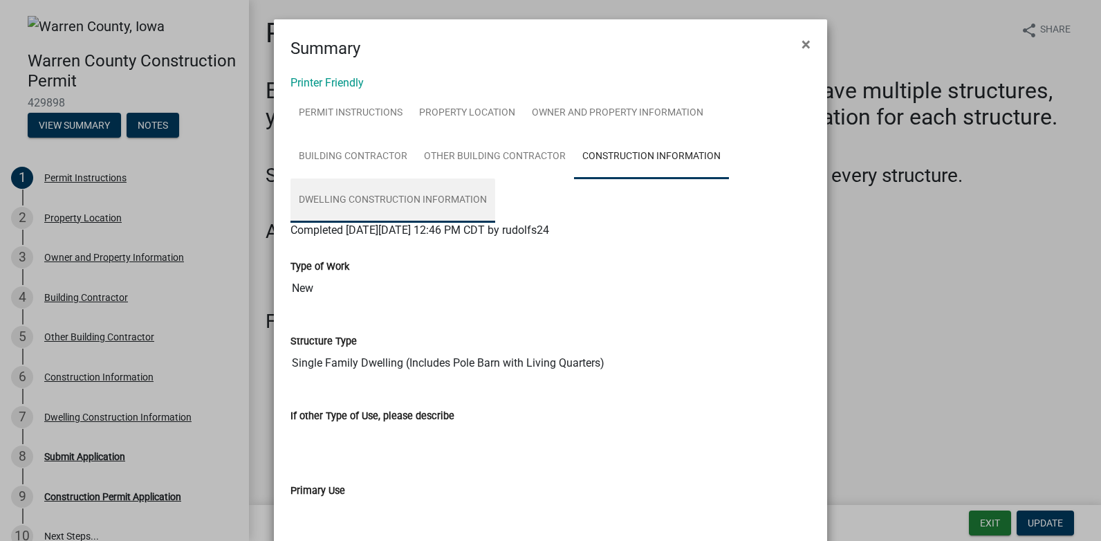
click at [408, 202] on link "Dwelling Construction Information" at bounding box center [392, 200] width 205 height 44
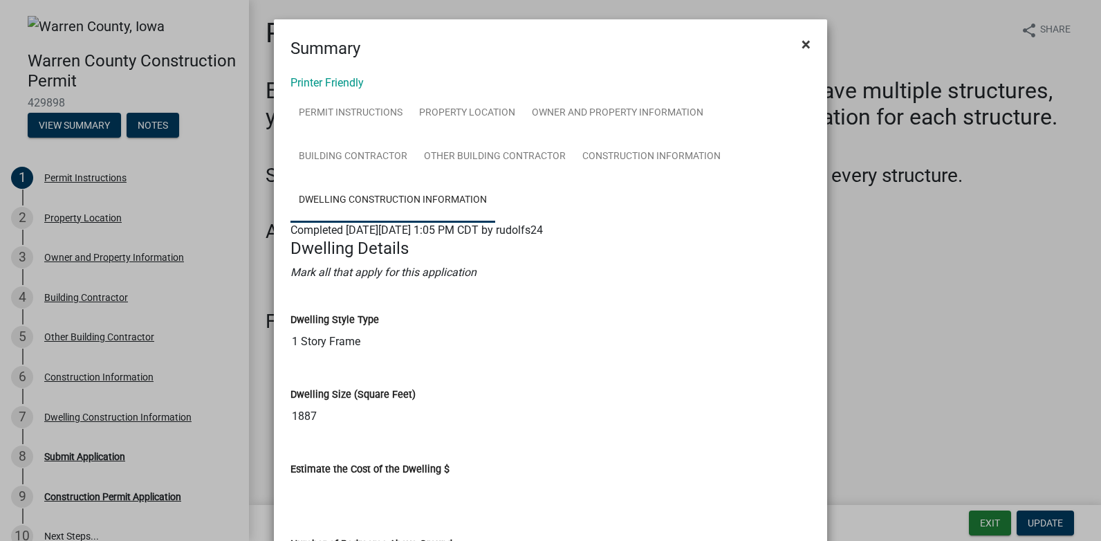
click at [804, 44] on span "×" at bounding box center [805, 44] width 9 height 19
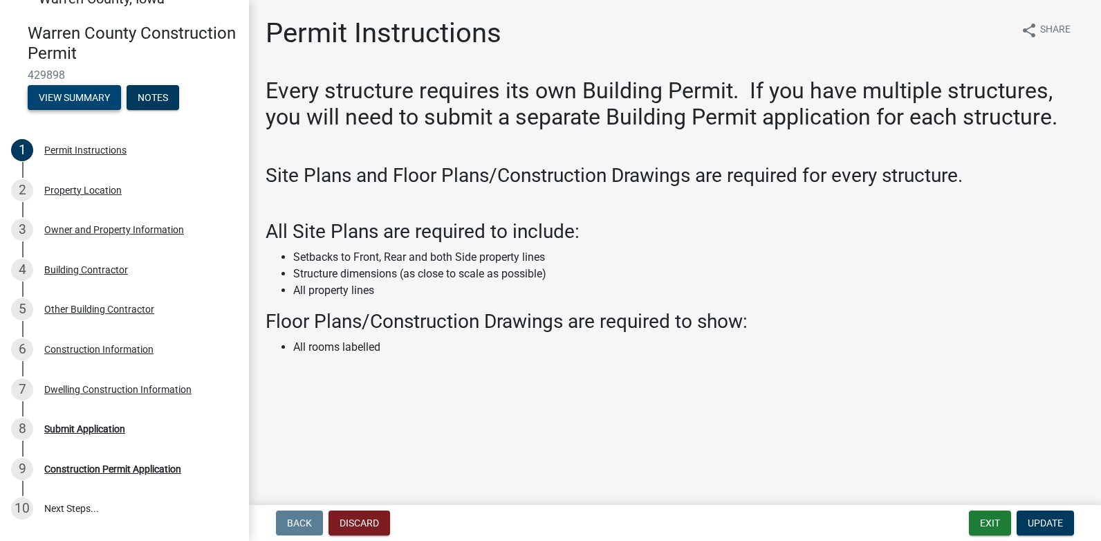
scroll to position [113, 0]
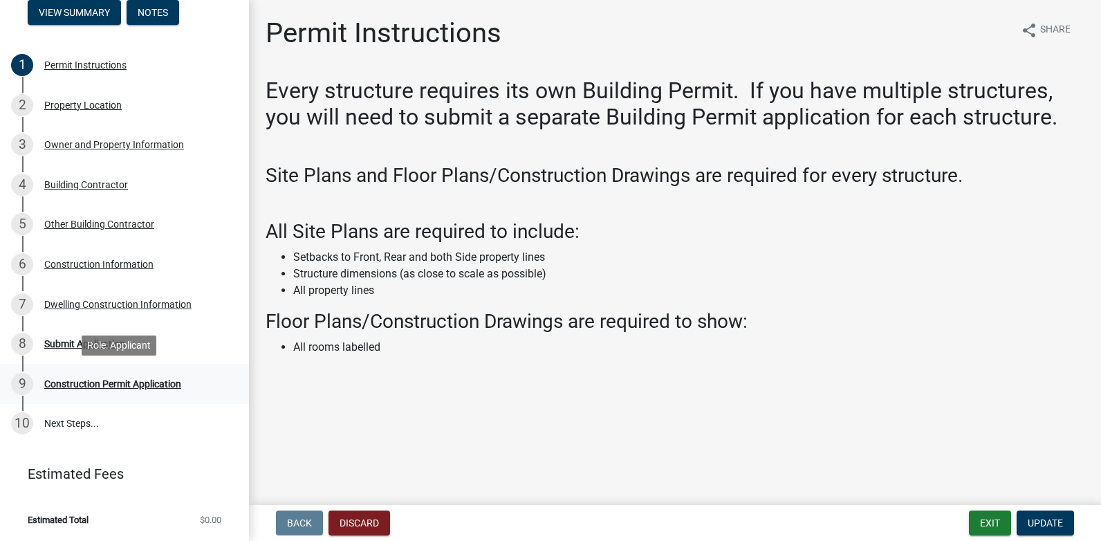
click at [145, 382] on div "Construction Permit Application" at bounding box center [112, 384] width 137 height 10
click at [64, 301] on div "Dwelling Construction Information" at bounding box center [117, 304] width 147 height 10
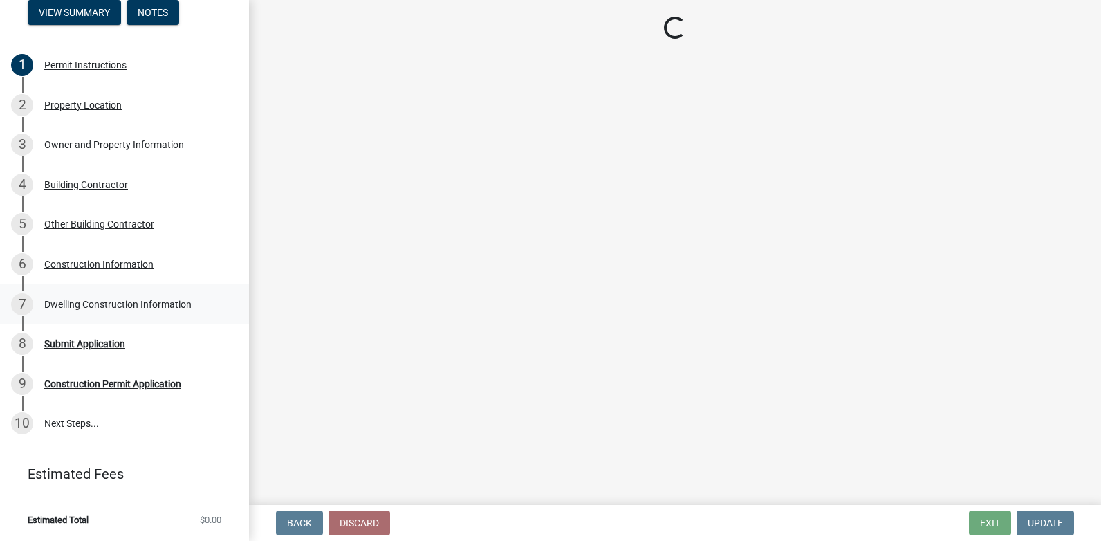
select select "6be2891c-b014-4eb5-8316-9de7191813e4"
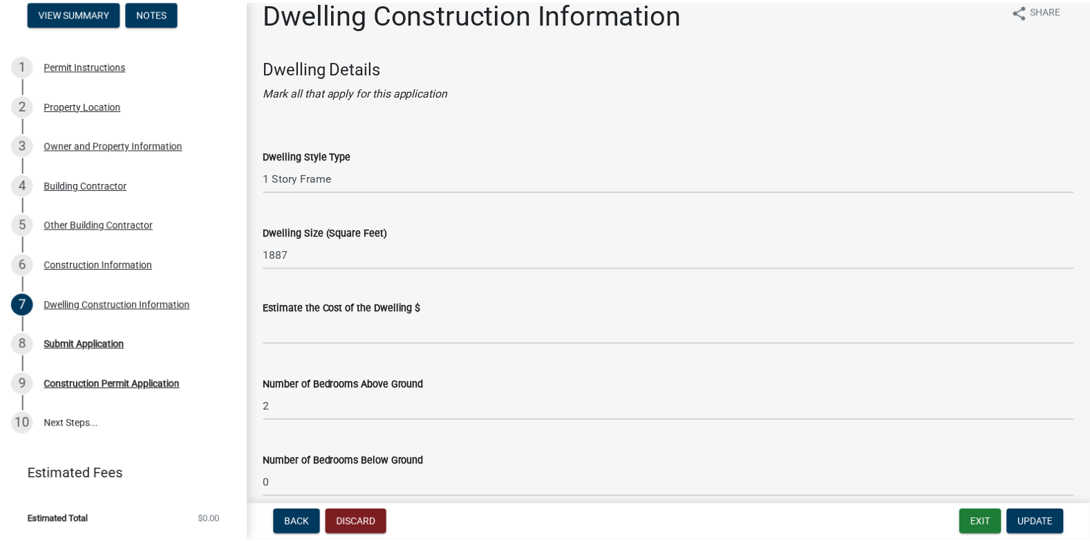
scroll to position [0, 0]
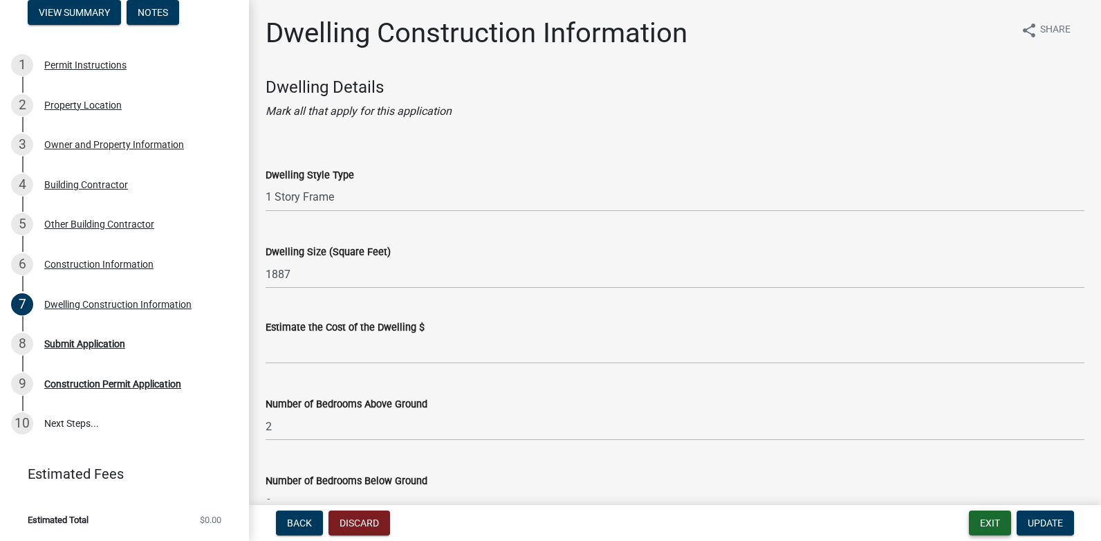
click at [978, 525] on button "Exit" at bounding box center [990, 522] width 42 height 25
